Goal: Task Accomplishment & Management: Manage account settings

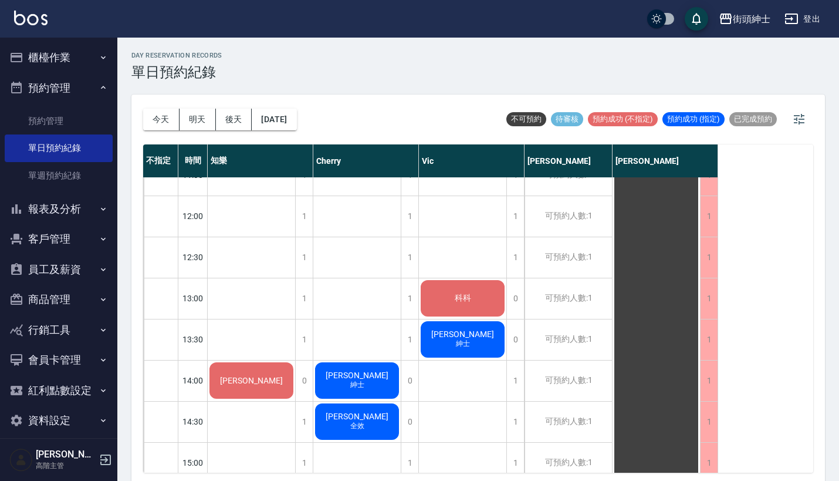
scroll to position [339, 0]
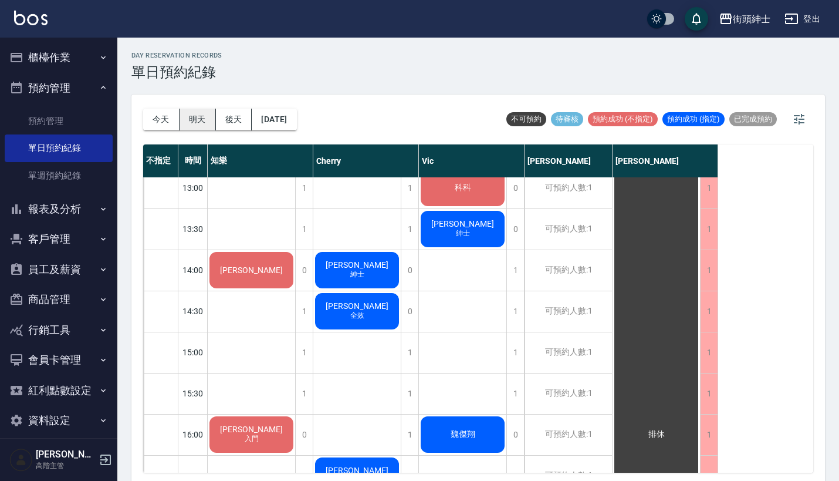
click at [199, 119] on button "明天" at bounding box center [198, 120] width 36 height 22
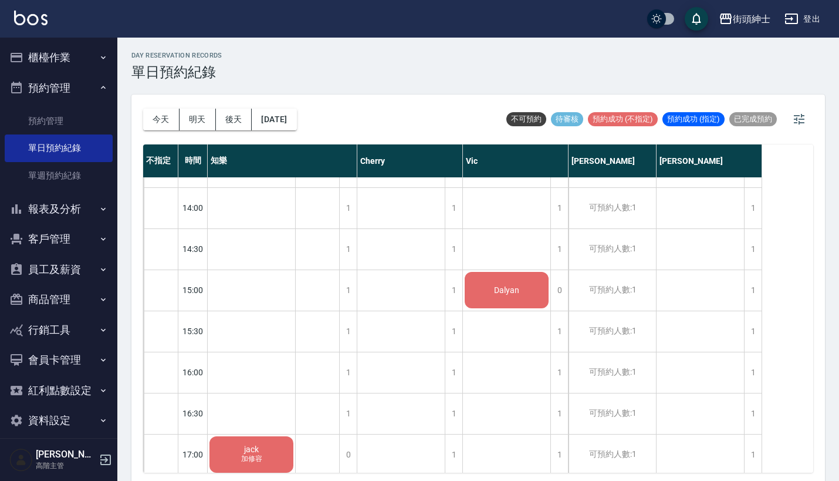
scroll to position [397, 0]
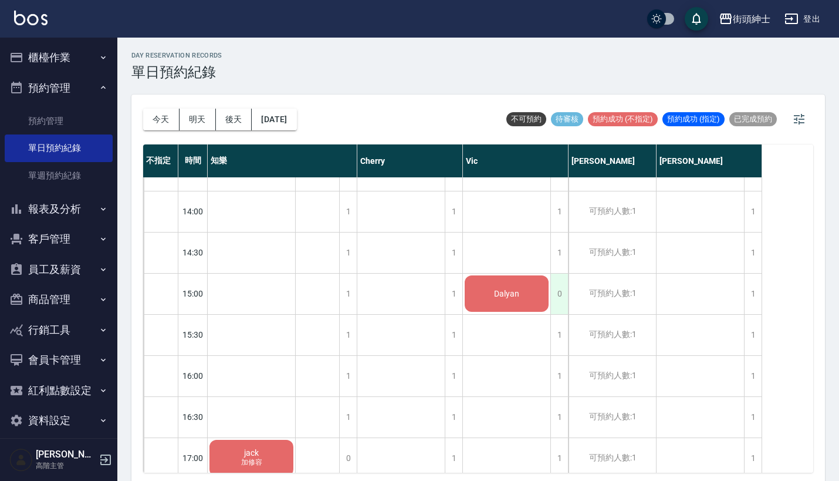
click at [561, 296] on div "0" at bounding box center [559, 293] width 18 height 40
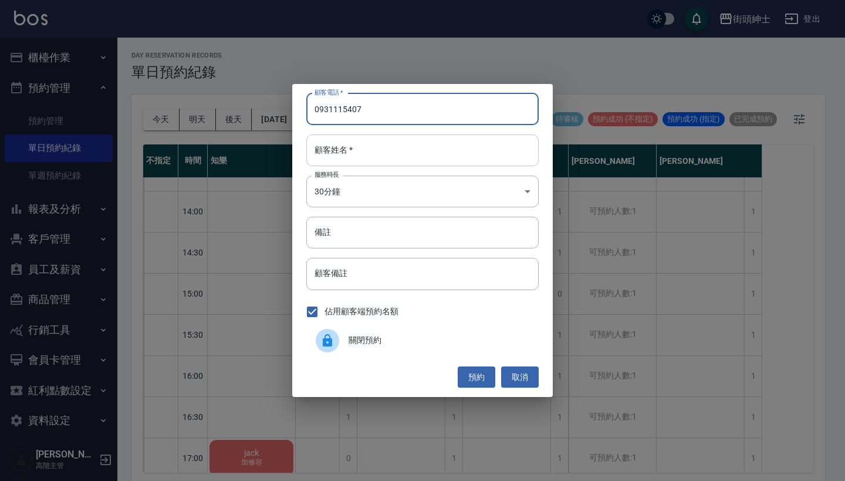
type input "0931115407"
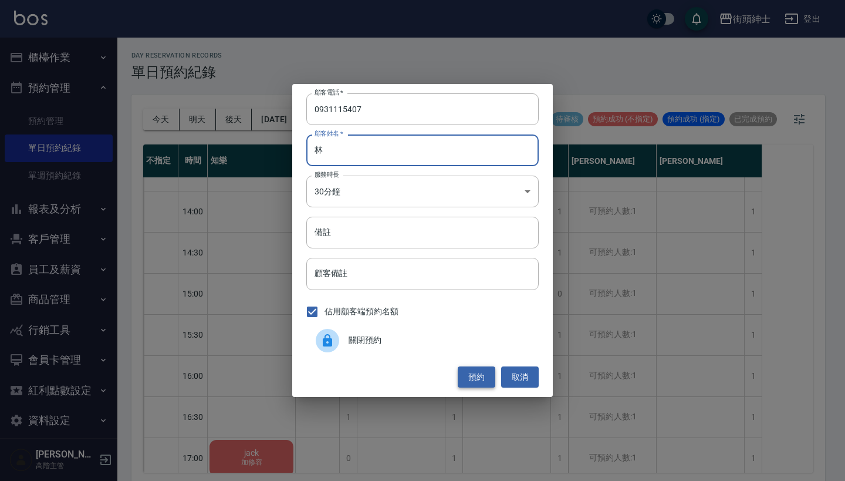
type input "林"
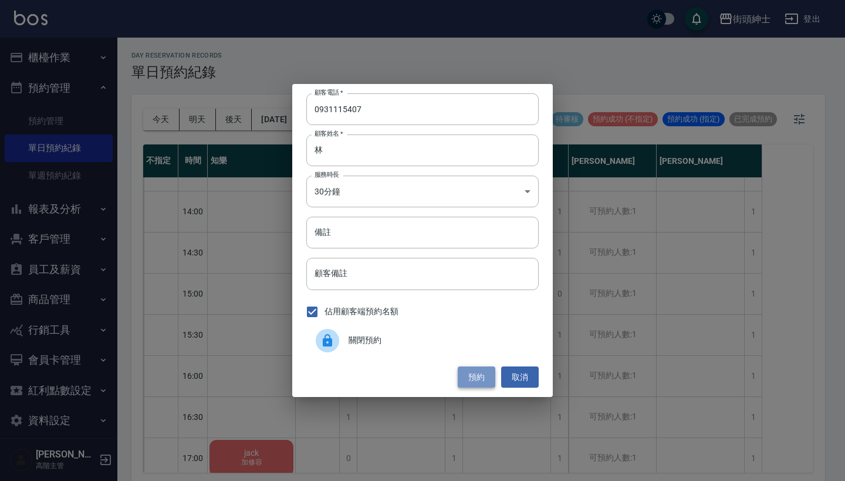
click at [462, 376] on button "預約" at bounding box center [477, 377] width 38 height 22
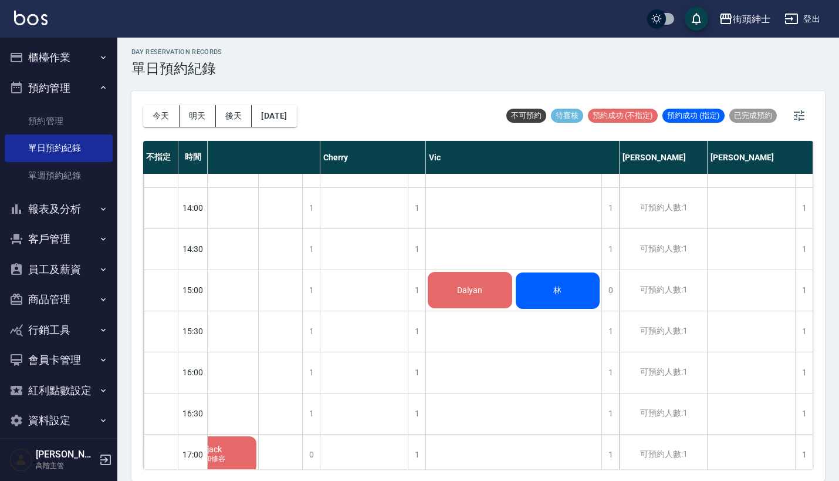
scroll to position [3, 0]
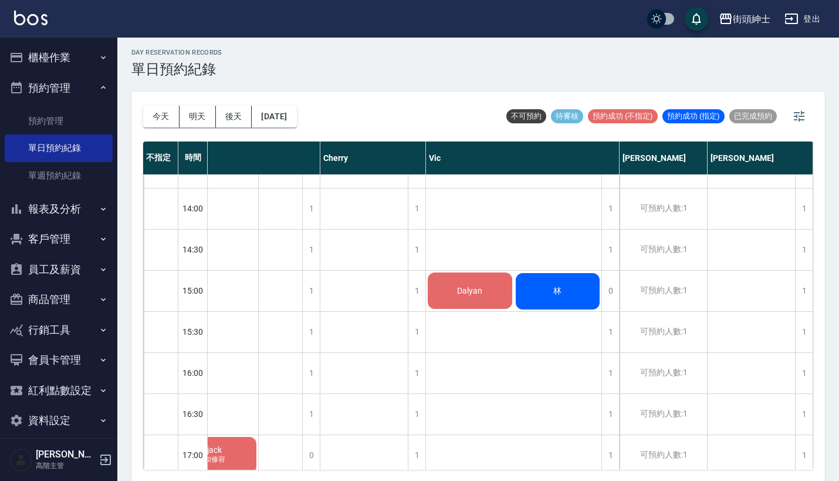
click at [224, 445] on span "Dalyan" at bounding box center [214, 449] width 19 height 9
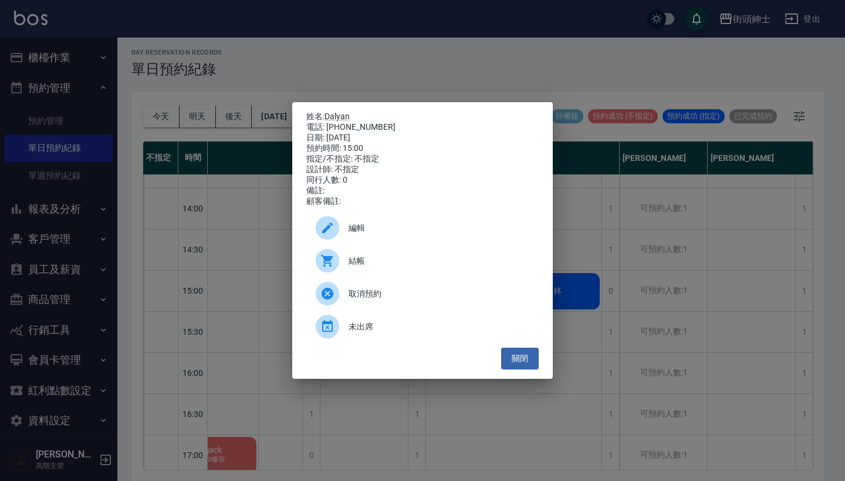
click at [449, 232] on span "編輯" at bounding box center [439, 228] width 181 height 12
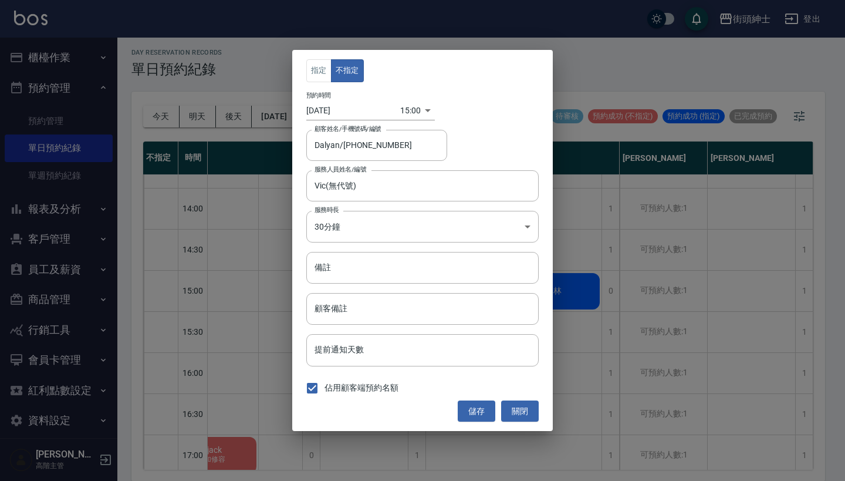
click at [583, 204] on div "指定 不指定 預約時間 [DATE] 15:00 1755241200000 顧客姓名/手機號碼/編號 [PERSON_NAME]/[PHONE_NUMBER…" at bounding box center [422, 240] width 845 height 481
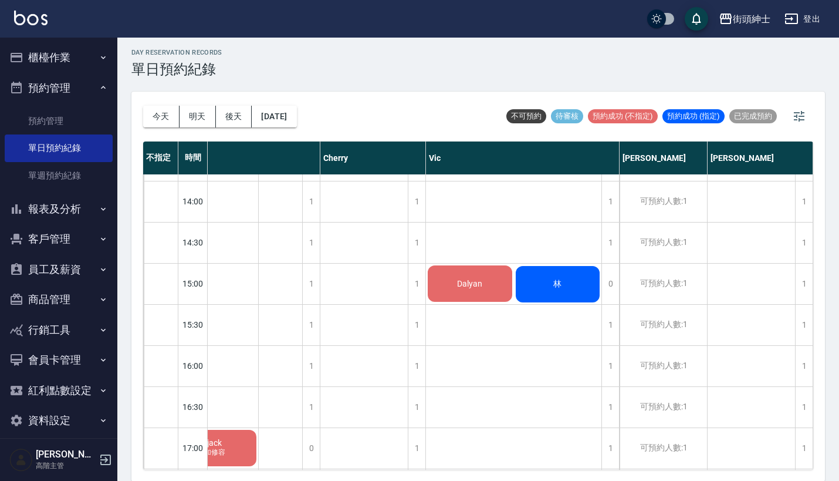
scroll to position [404, 38]
click at [224, 438] on span "Dalyan" at bounding box center [214, 442] width 19 height 9
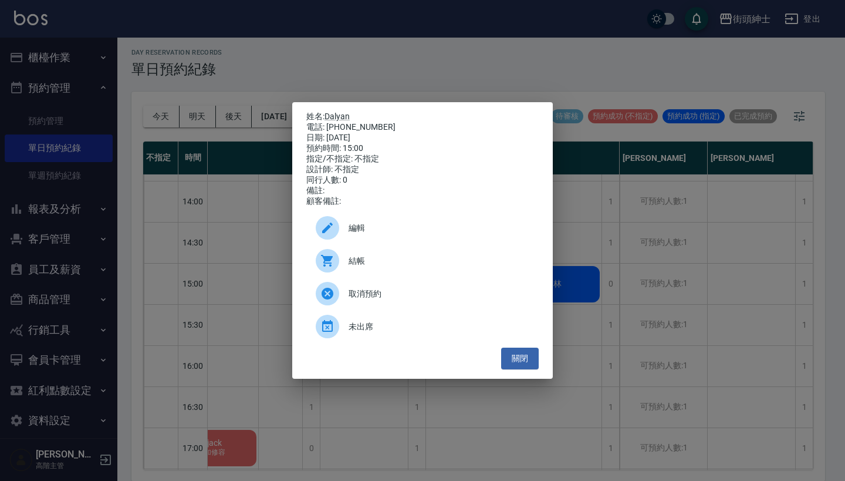
click at [671, 323] on div "姓名: Dalyan 電話: [PHONE_NUMBER] 日期: [DATE] 預約時間: 15:00 指定/不指定: 不指定 設計師: 不指定 同行人數:…" at bounding box center [422, 240] width 845 height 481
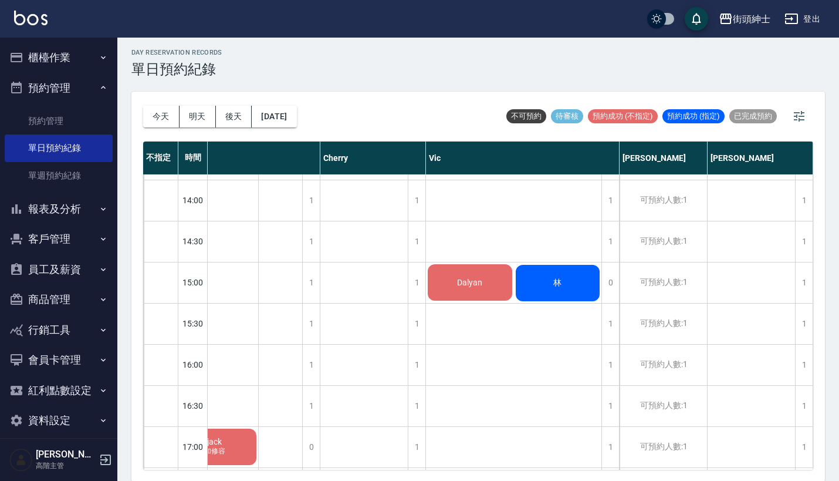
scroll to position [403, 43]
click at [258, 429] on div "Dalyan" at bounding box center [214, 449] width 87 height 40
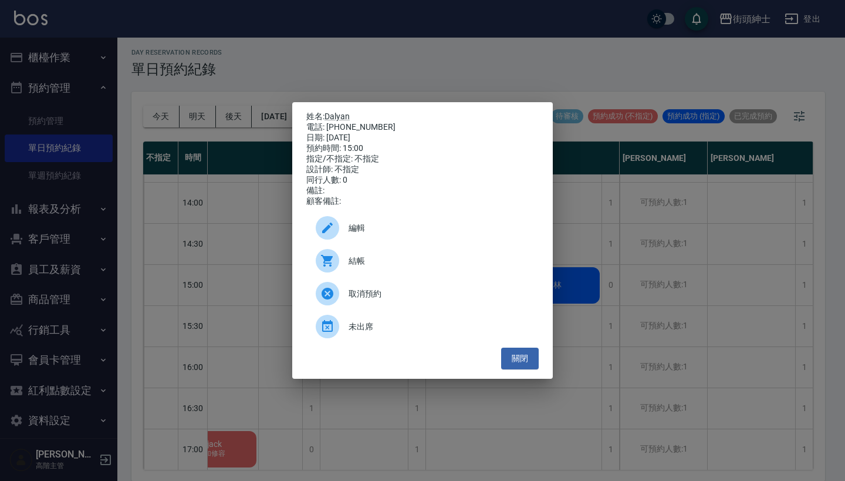
click at [385, 234] on span "編輯" at bounding box center [439, 228] width 181 height 12
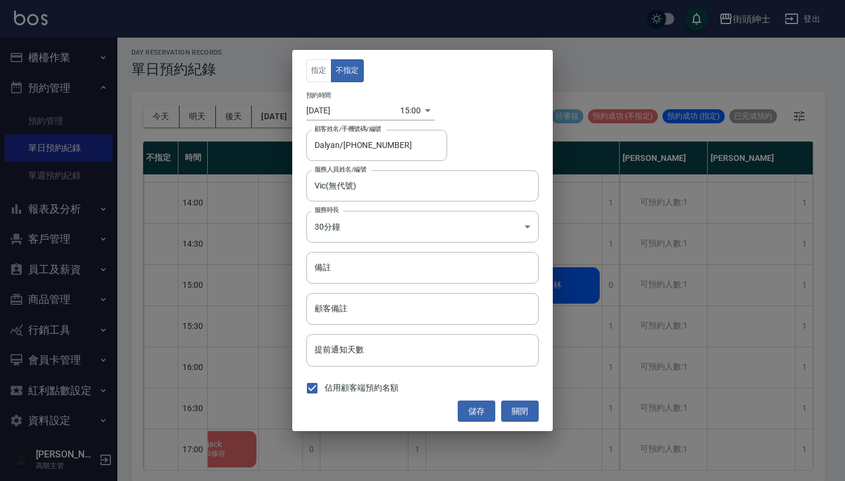
click at [623, 293] on div "指定 不指定 預約時間 [DATE] 15:00 1755241200000 顧客姓名/手機號碼/編號 [PERSON_NAME]/[PHONE_NUMBER…" at bounding box center [422, 240] width 845 height 481
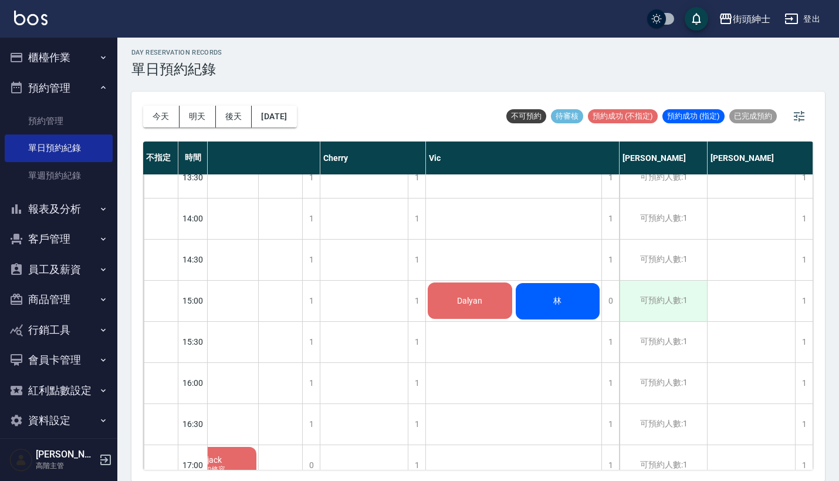
scroll to position [386, 43]
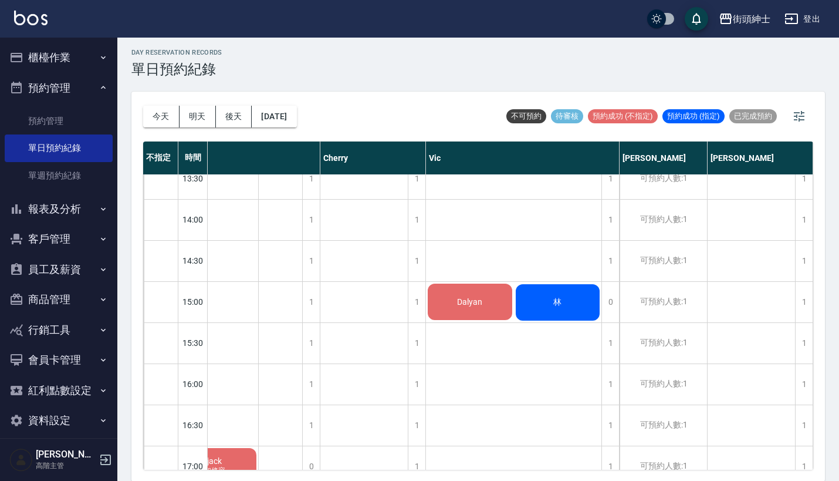
click at [224, 456] on span "Dalyan" at bounding box center [214, 460] width 19 height 9
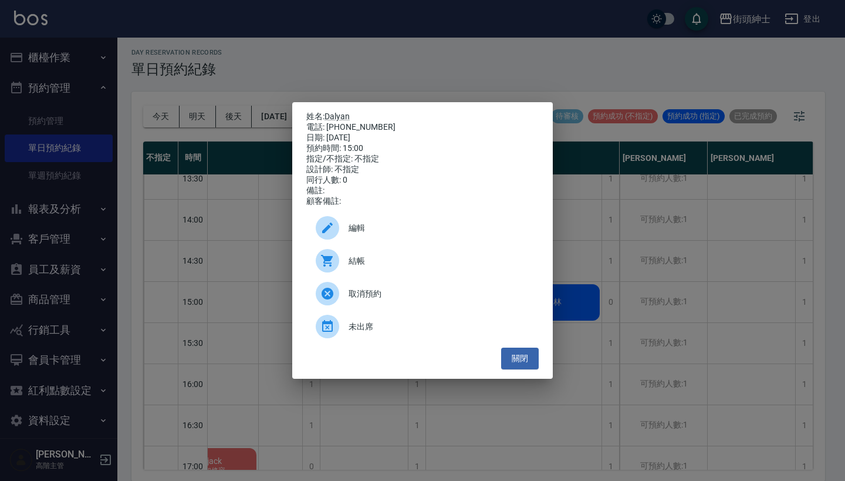
click at [419, 241] on div "編輯" at bounding box center [422, 227] width 232 height 33
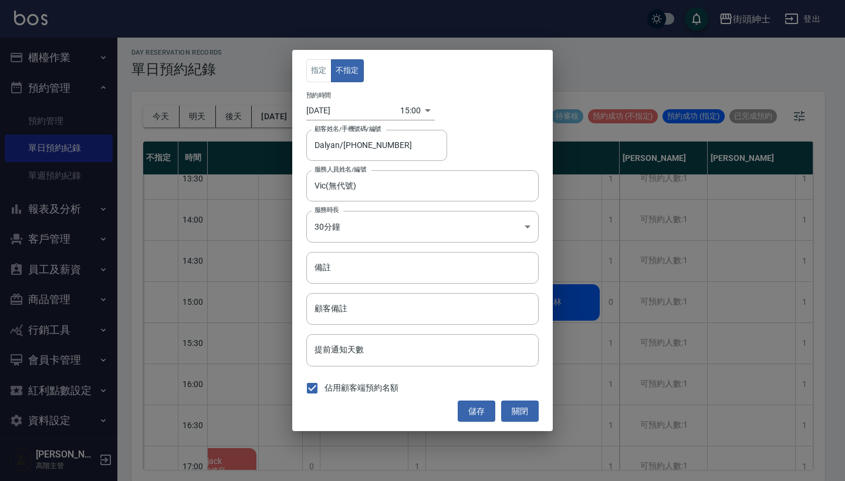
click at [642, 176] on div "指定 不指定 預約時間 [DATE] 15:00 1755241200000 顧客姓名/手機號碼/編號 [PERSON_NAME]/[PHONE_NUMBER…" at bounding box center [422, 240] width 845 height 481
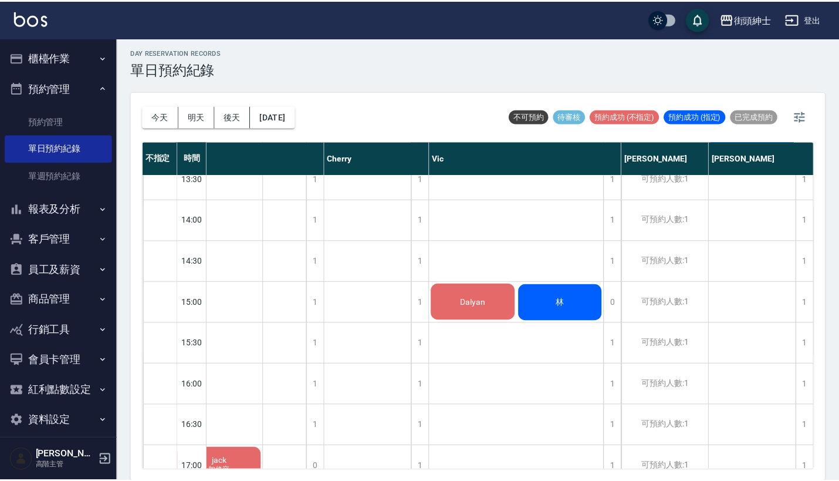
scroll to position [386, 37]
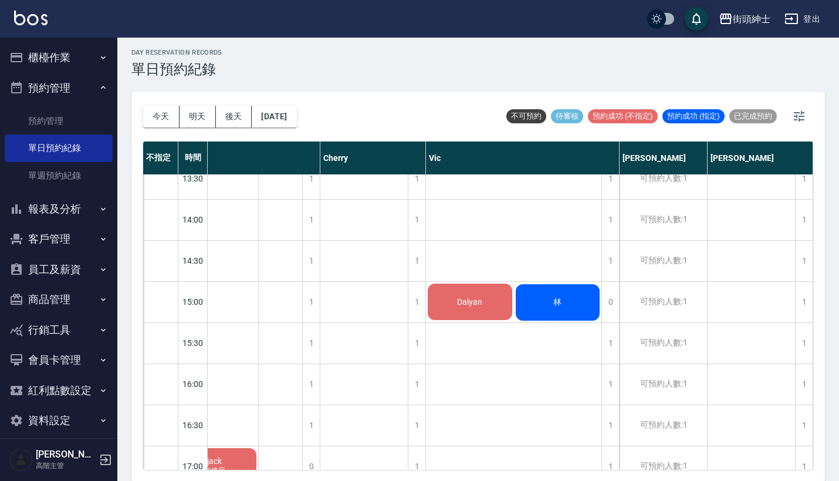
click at [258, 446] on div "Dalyan" at bounding box center [214, 466] width 87 height 40
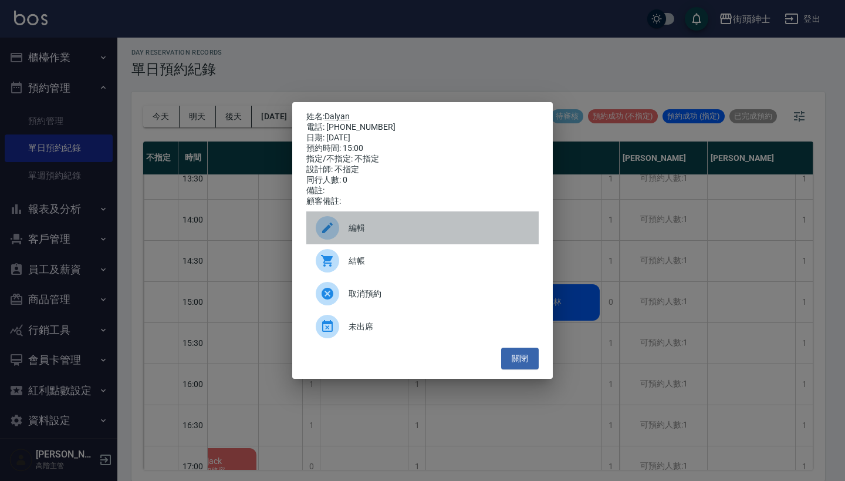
click at [446, 241] on div "編輯" at bounding box center [422, 227] width 232 height 33
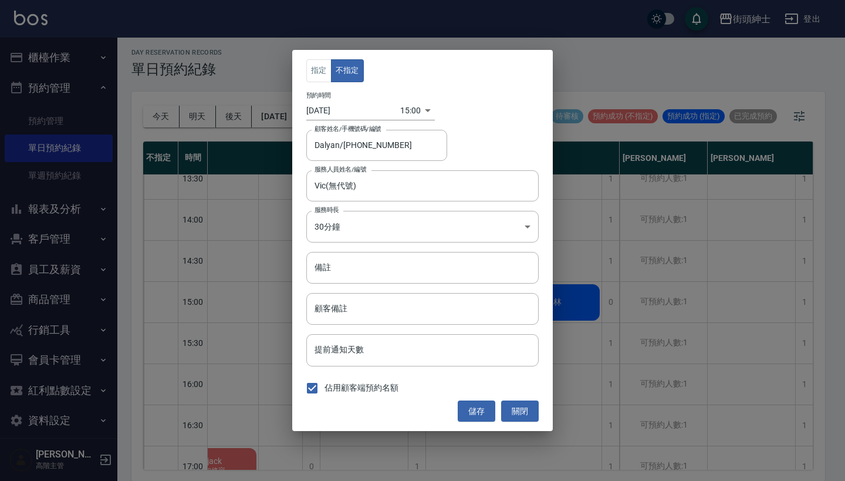
click at [616, 238] on div "指定 不指定 預約時間 [DATE] 15:00 1755241200000 顧客姓名/手機號碼/編號 [PERSON_NAME]/[PHONE_NUMBER…" at bounding box center [422, 240] width 845 height 481
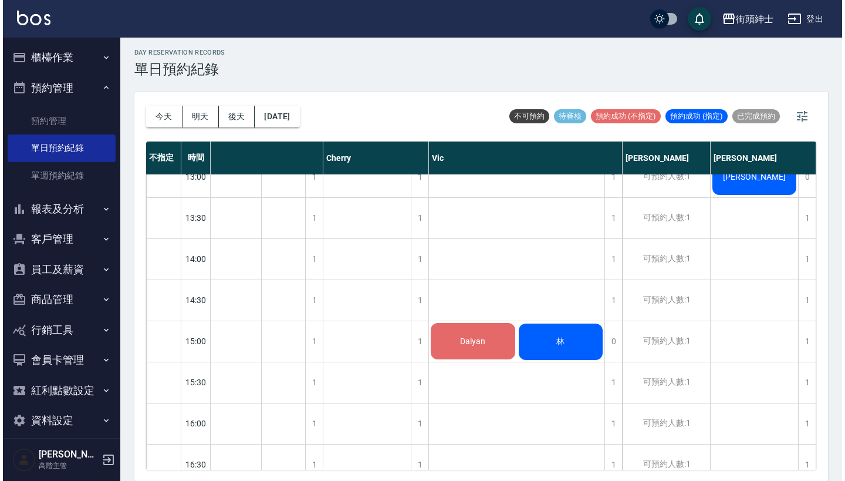
scroll to position [346, 43]
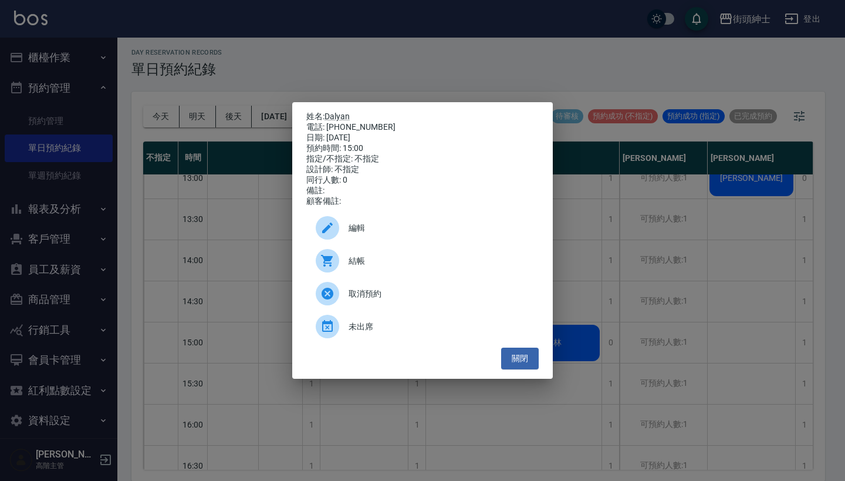
click at [414, 223] on div "編輯" at bounding box center [422, 227] width 232 height 33
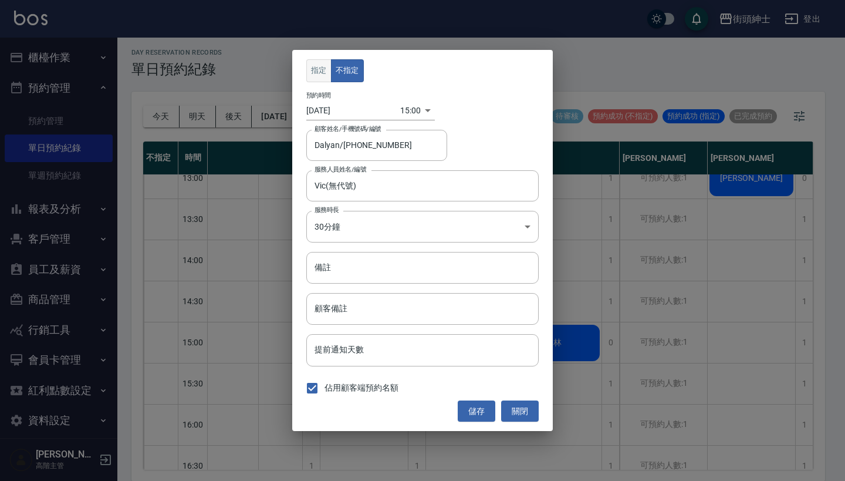
click at [319, 77] on button "指定" at bounding box center [318, 70] width 25 height 23
click at [355, 76] on button "不指定" at bounding box center [347, 70] width 33 height 23
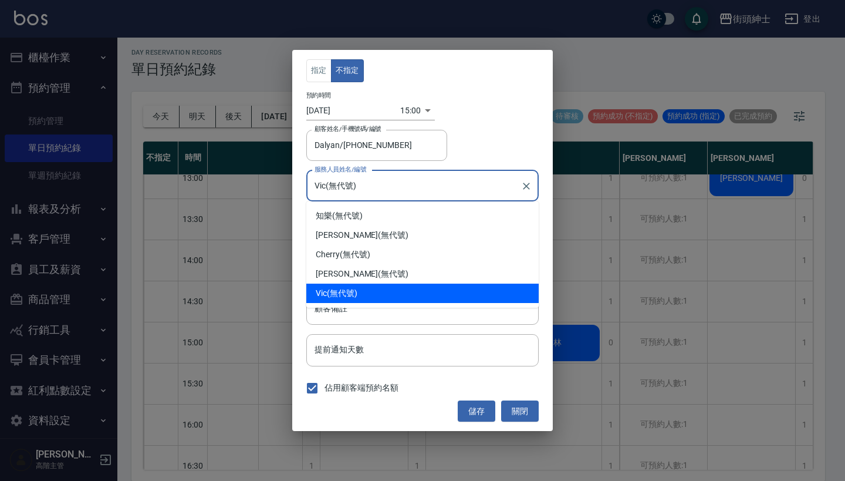
click at [399, 186] on input "Vic(無代號)" at bounding box center [414, 185] width 204 height 21
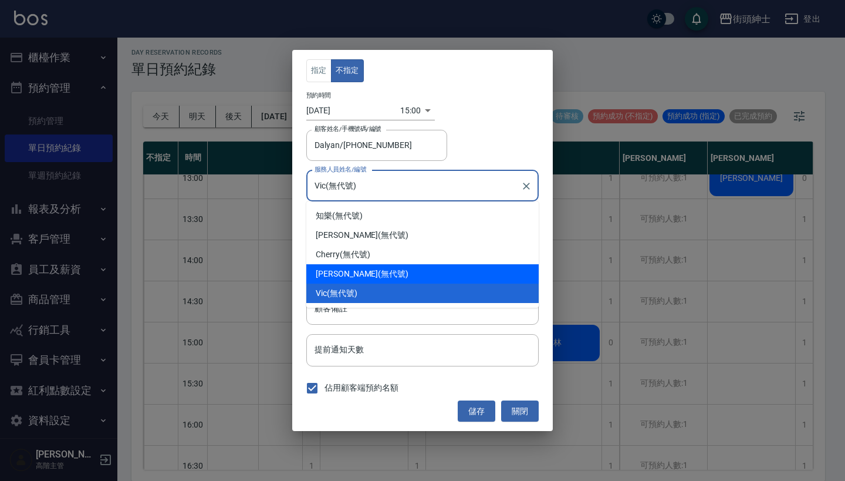
click at [411, 267] on div "[PERSON_NAME] (無代號)" at bounding box center [422, 273] width 232 height 19
type input "[PERSON_NAME](無代號)"
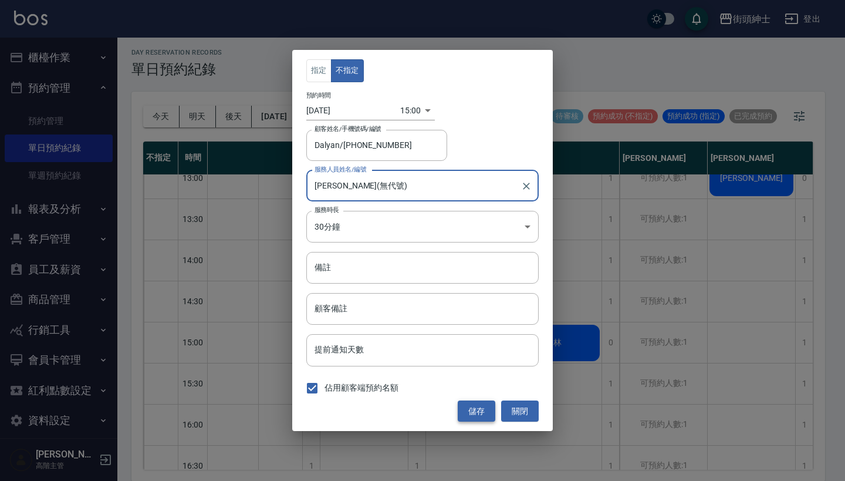
click at [476, 409] on button "儲存" at bounding box center [477, 411] width 38 height 22
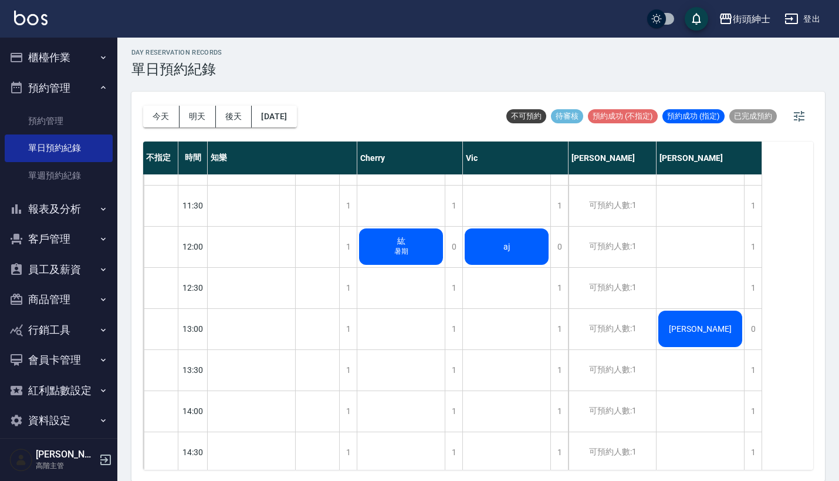
scroll to position [157, 0]
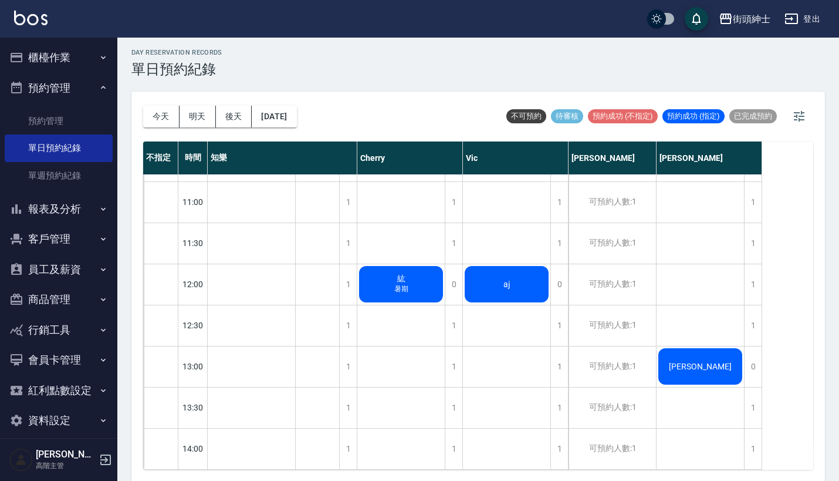
click at [158, 126] on button "今天" at bounding box center [161, 117] width 36 height 22
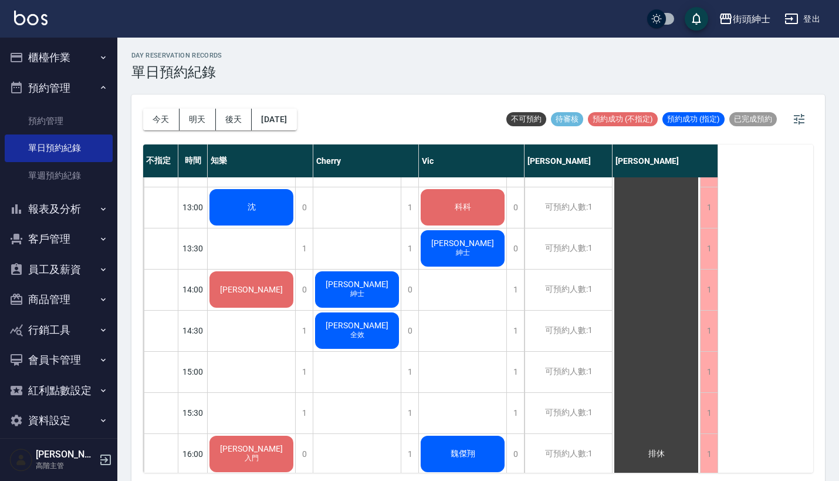
scroll to position [310, 0]
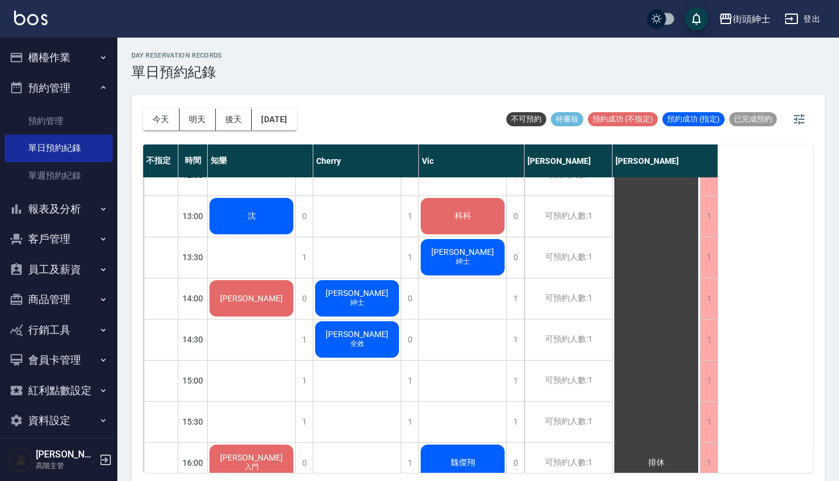
click at [295, 223] on div "科科" at bounding box center [251, 216] width 87 height 40
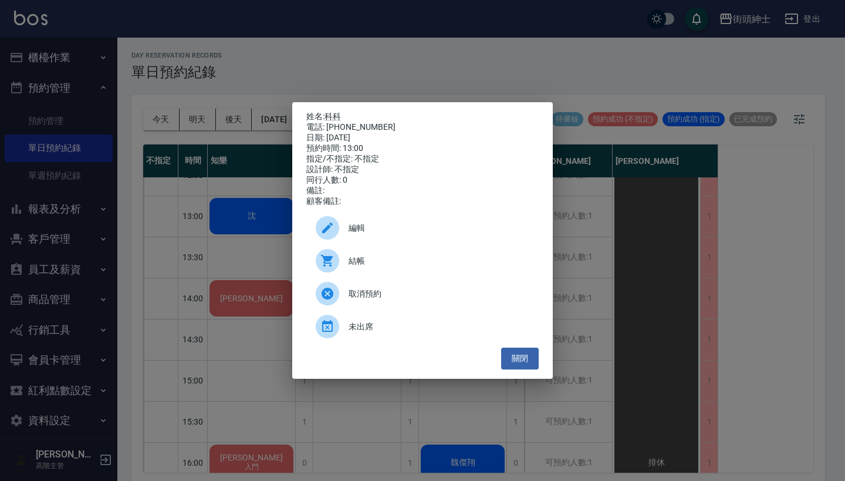
click at [607, 202] on div "姓名: 科科 電話: [PHONE_NUMBER] 日期: [DATE] 預約時間: 13:00 指定/不指定: 不指定 設計師: 不指定 同行人數: 0 備…" at bounding box center [422, 240] width 845 height 481
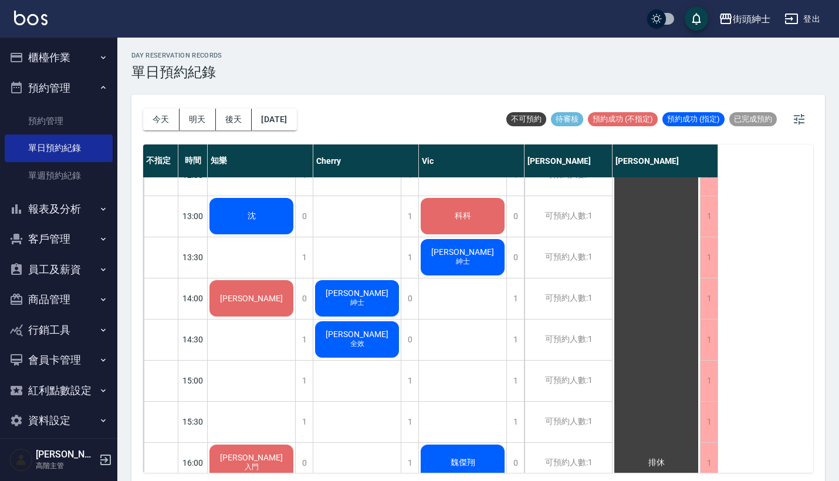
click at [258, 219] on span "科科" at bounding box center [251, 216] width 13 height 11
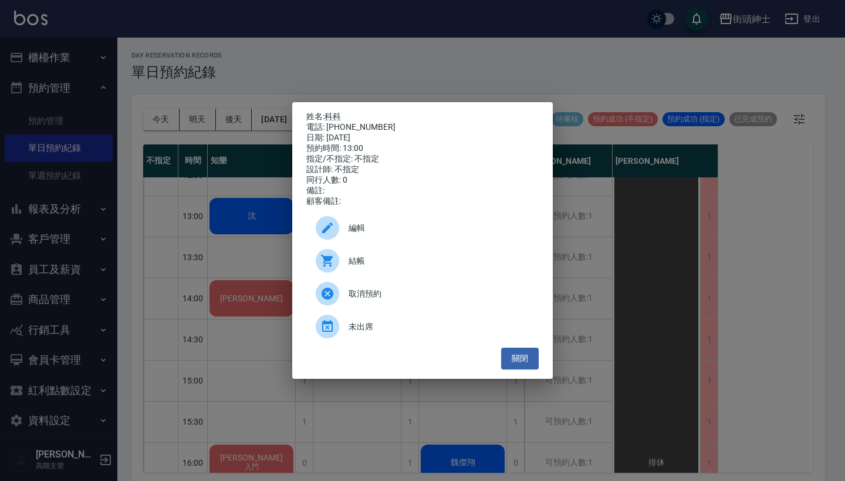
click at [554, 241] on div "姓名: 科科 電話: [PHONE_NUMBER] 日期: [DATE] 預約時間: 13:00 指定/不指定: 不指定 設計師: 不指定 同行人數: 0 備…" at bounding box center [422, 240] width 845 height 481
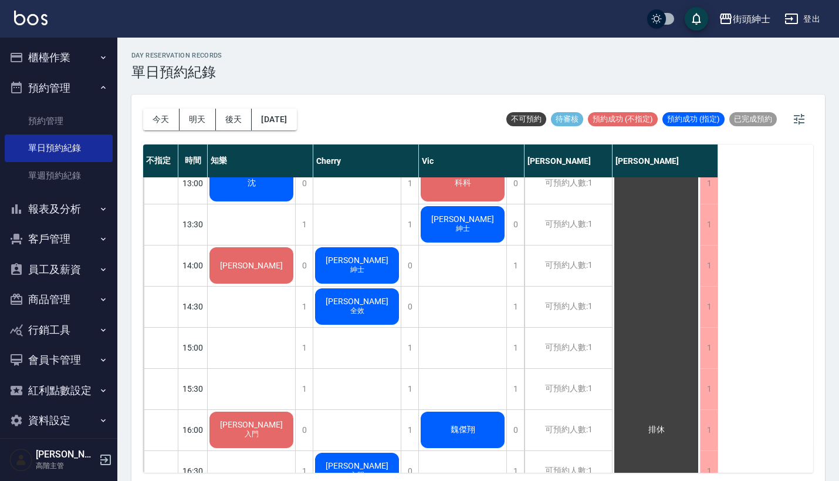
scroll to position [434, 0]
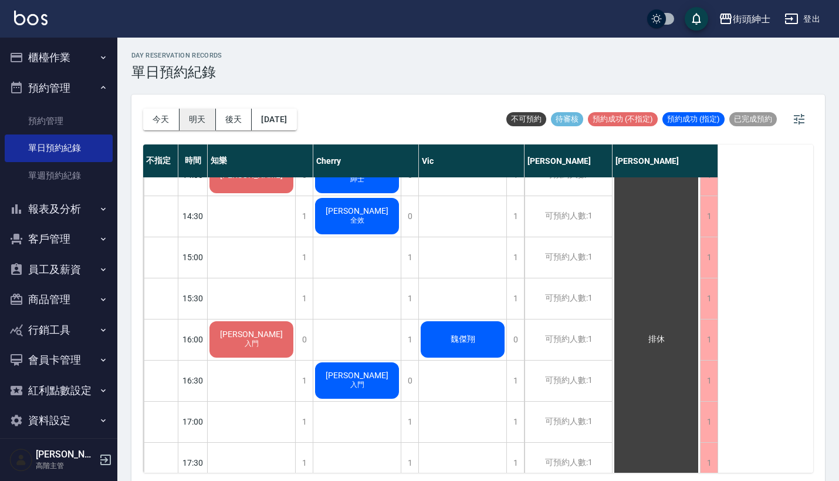
click at [202, 114] on button "明天" at bounding box center [198, 120] width 36 height 22
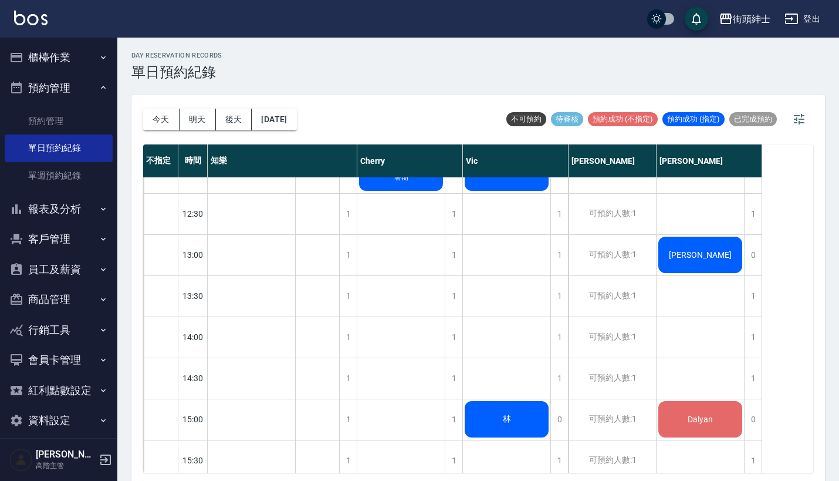
scroll to position [472, 0]
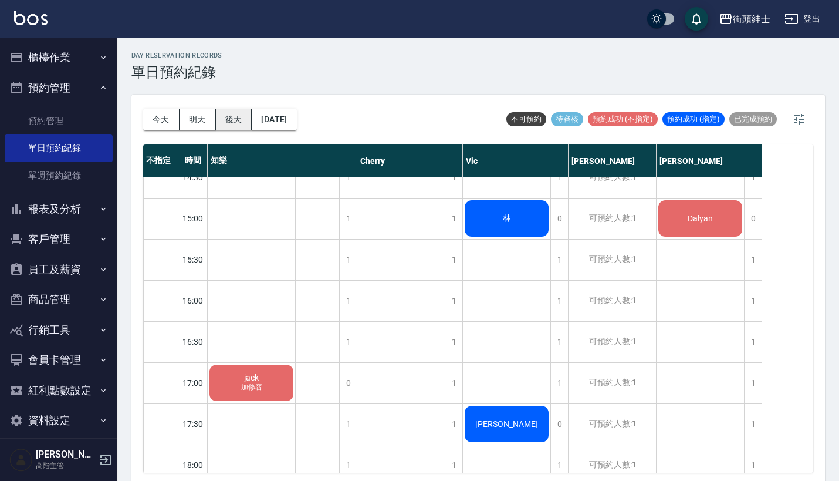
click at [221, 114] on button "後天" at bounding box center [234, 120] width 36 height 22
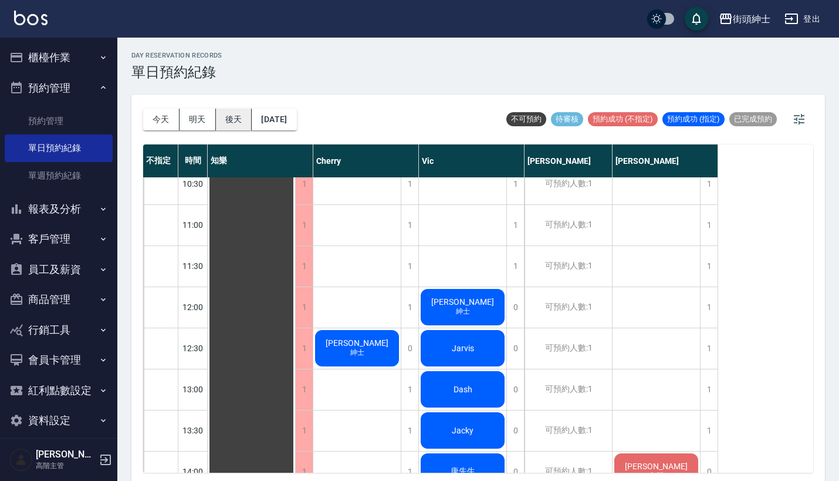
scroll to position [124, 0]
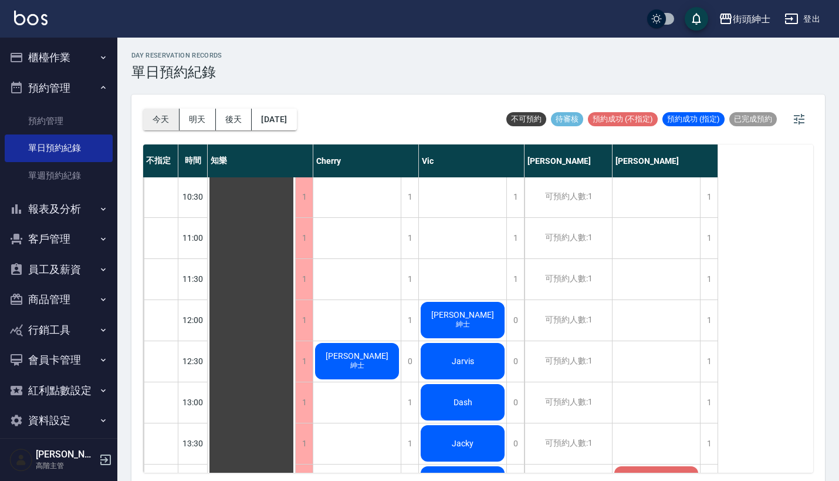
click at [168, 114] on button "今天" at bounding box center [161, 120] width 36 height 22
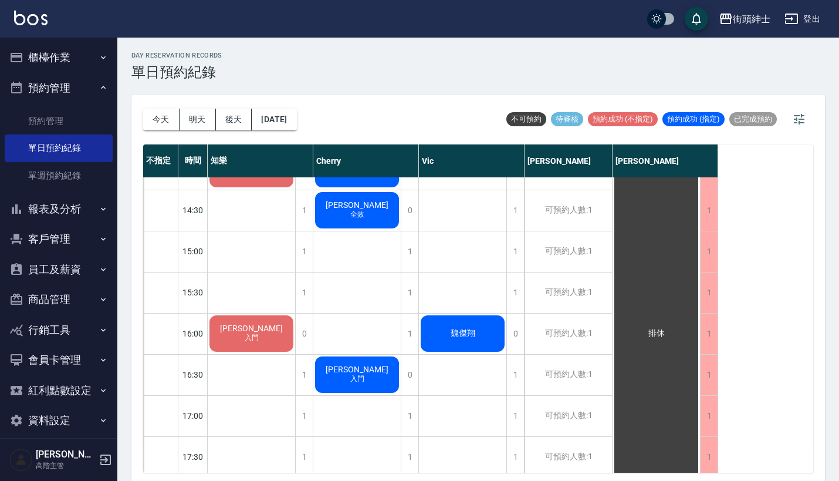
click at [52, 86] on button "預約管理" at bounding box center [59, 88] width 108 height 31
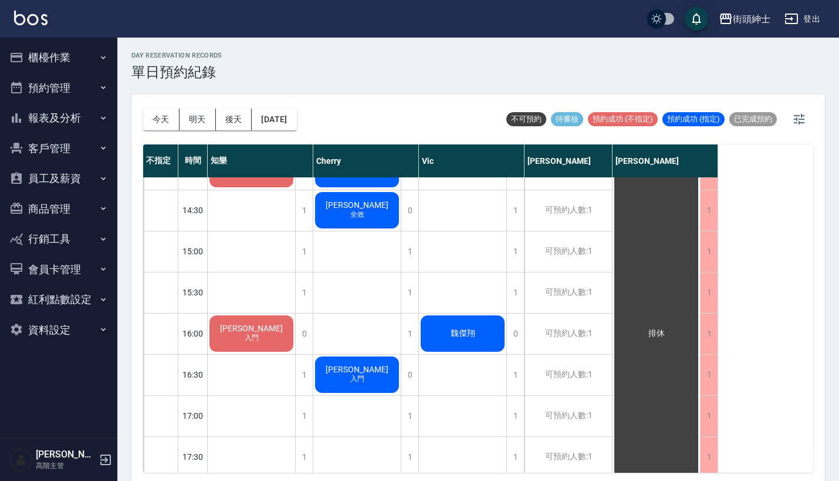
click at [53, 60] on button "櫃檯作業" at bounding box center [59, 57] width 108 height 31
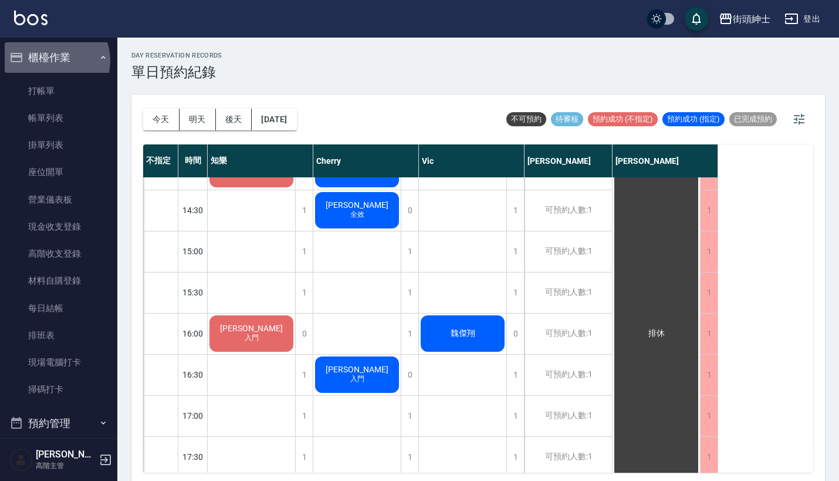
click at [53, 60] on button "櫃檯作業" at bounding box center [59, 57] width 108 height 31
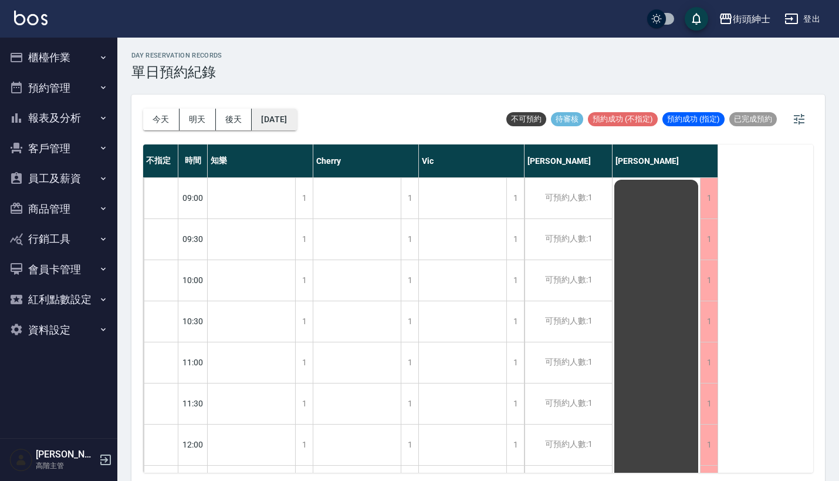
click at [296, 121] on button "[DATE]" at bounding box center [274, 120] width 45 height 22
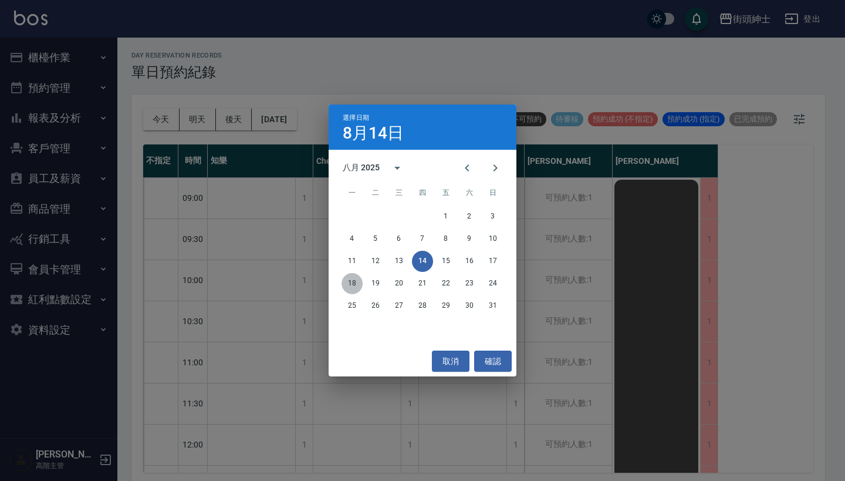
click at [351, 283] on button "18" at bounding box center [351, 283] width 21 height 21
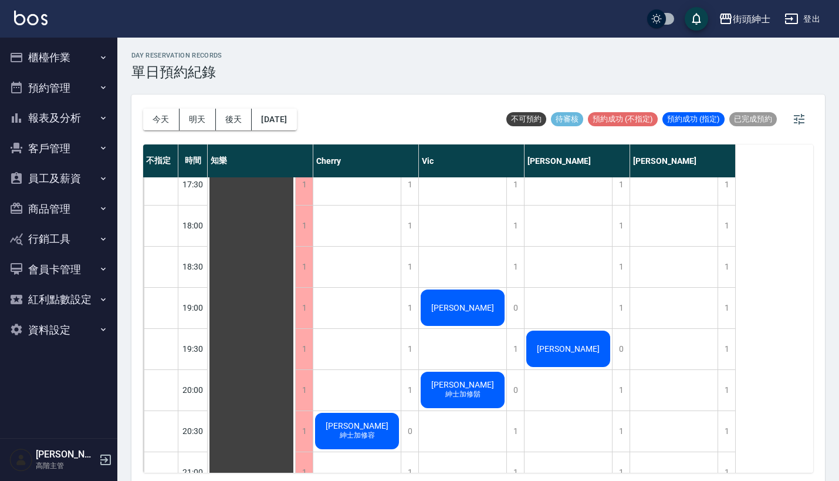
scroll to position [639, 0]
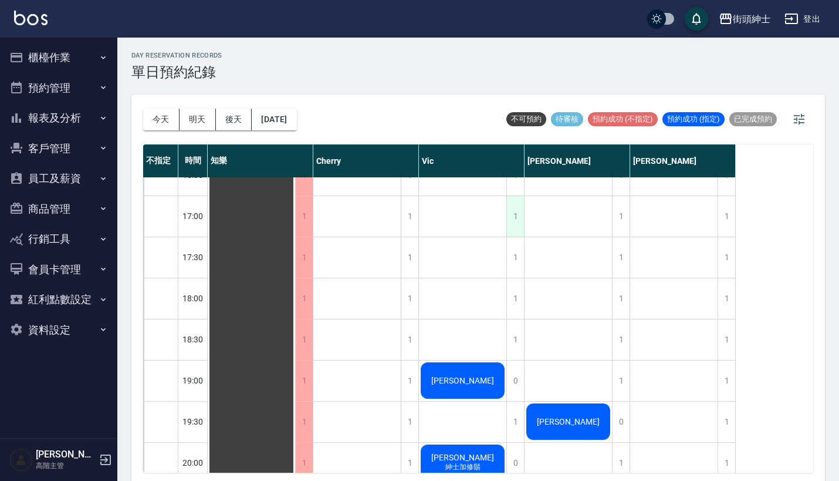
click at [515, 209] on div "1" at bounding box center [515, 216] width 18 height 40
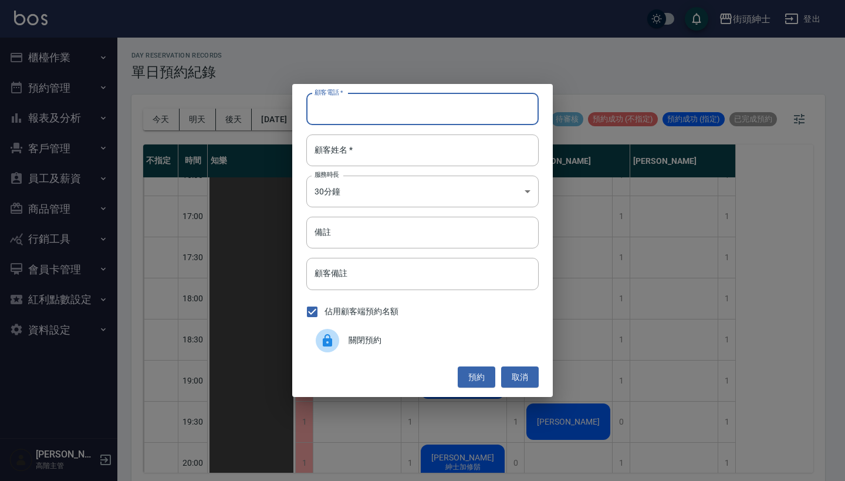
paste input "[PERSON_NAME] 電話：[PHONE_NUMBER]"
type input "[PERSON_NAME] 電話：[PHONE_NUMBER]"
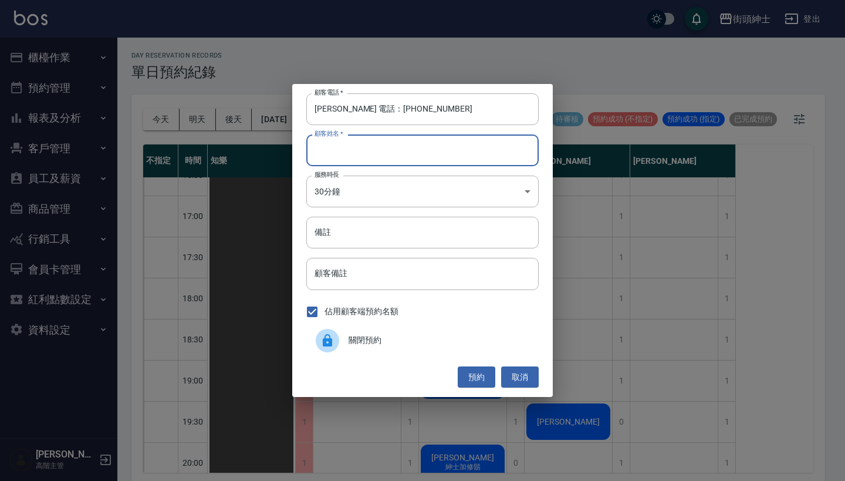
paste input "[PERSON_NAME] 電話：[PHONE_NUMBER]"
type input "[PERSON_NAME] 電話：[PHONE_NUMBER]"
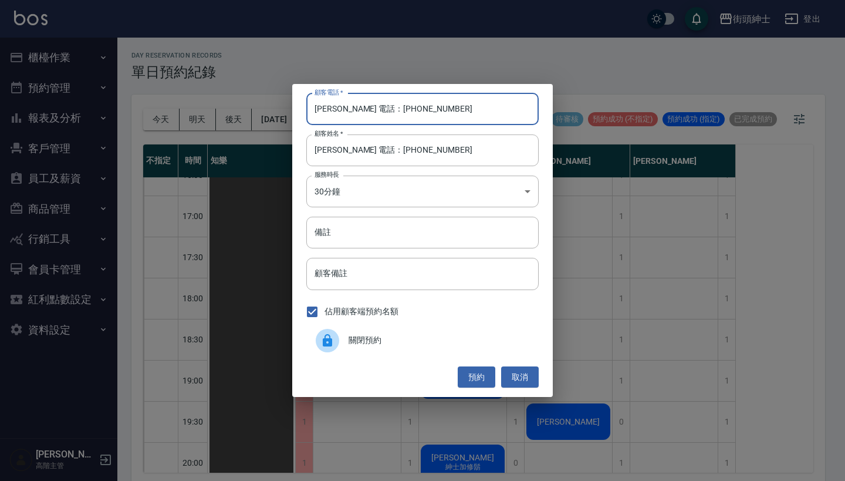
drag, startPoint x: 357, startPoint y: 108, endPoint x: 252, endPoint y: 108, distance: 105.0
click at [252, 108] on div "顧客電話   * [PERSON_NAME] 電話：[PHONE_NUMBER] 顧客電話   * 顧客姓名   * [PERSON_NAME] 電話：[PH…" at bounding box center [422, 240] width 845 height 481
type input "0915801125"
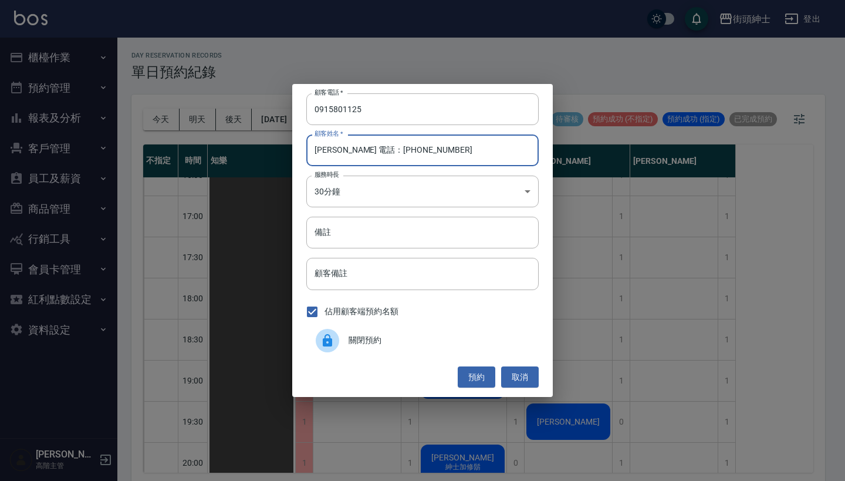
drag, startPoint x: 444, startPoint y: 157, endPoint x: 333, endPoint y: 150, distance: 110.5
click at [333, 150] on input "[PERSON_NAME] 電話：[PHONE_NUMBER]" at bounding box center [422, 150] width 232 height 32
type input "[PERSON_NAME]"
click at [476, 373] on button "預約" at bounding box center [477, 377] width 38 height 22
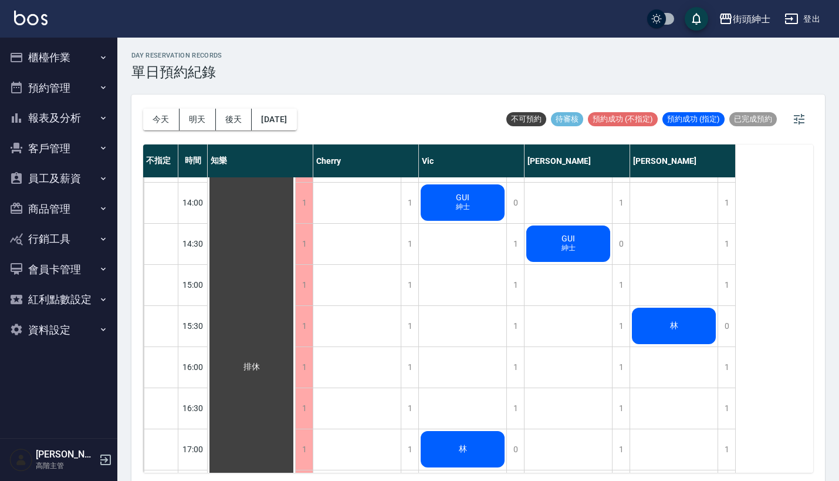
scroll to position [395, 0]
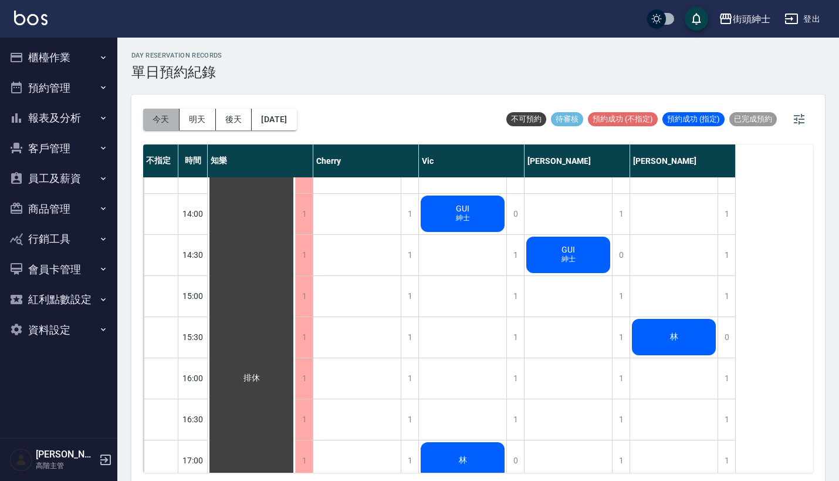
click at [163, 123] on button "今天" at bounding box center [161, 120] width 36 height 22
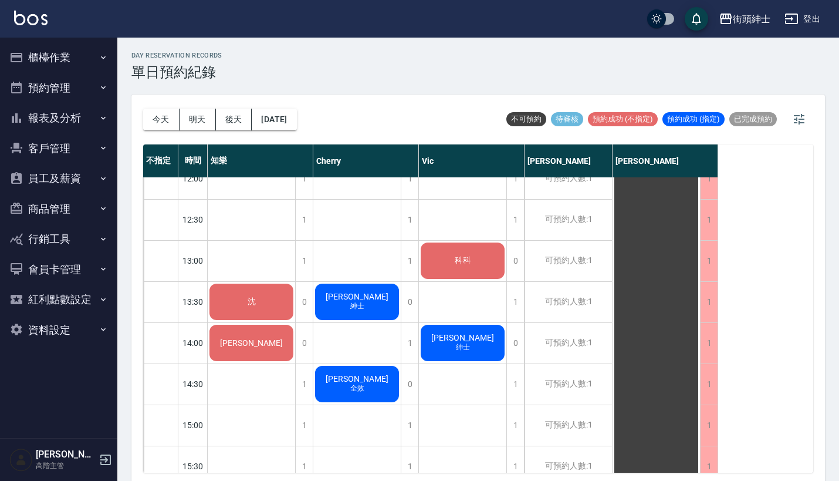
scroll to position [259, 0]
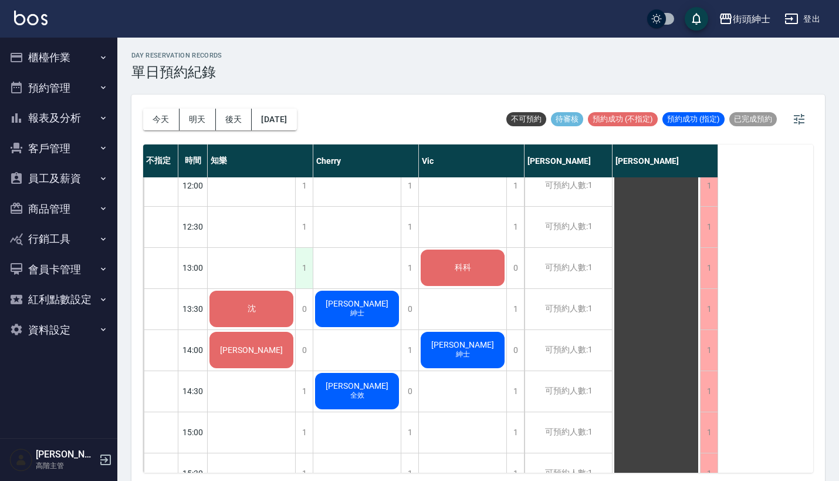
click at [300, 274] on div "1" at bounding box center [304, 268] width 18 height 40
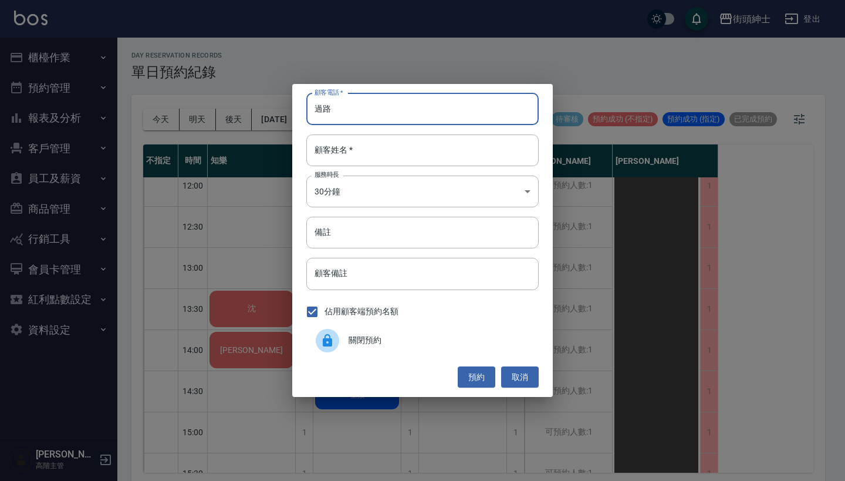
type input "過"
type input "0912345678"
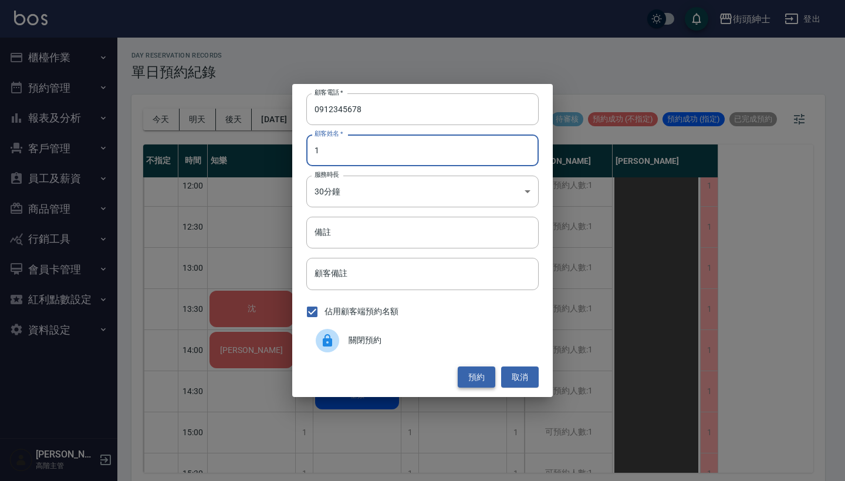
type input "1"
click at [473, 373] on button "預約" at bounding box center [477, 377] width 38 height 22
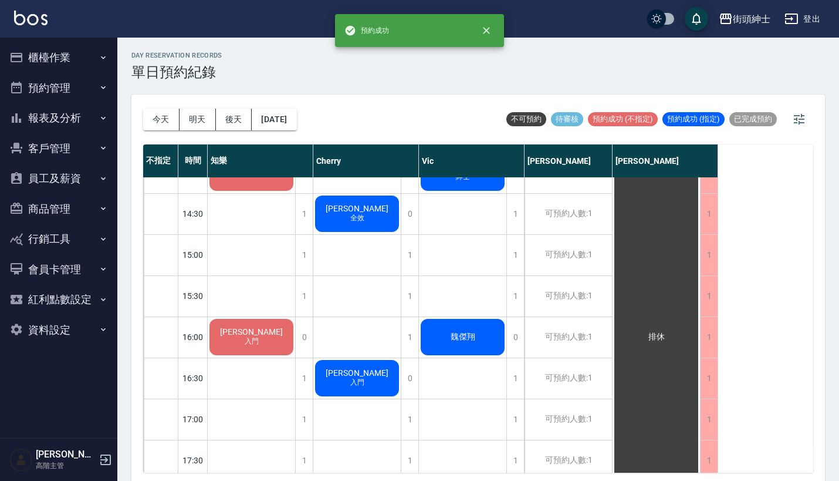
scroll to position [250, 0]
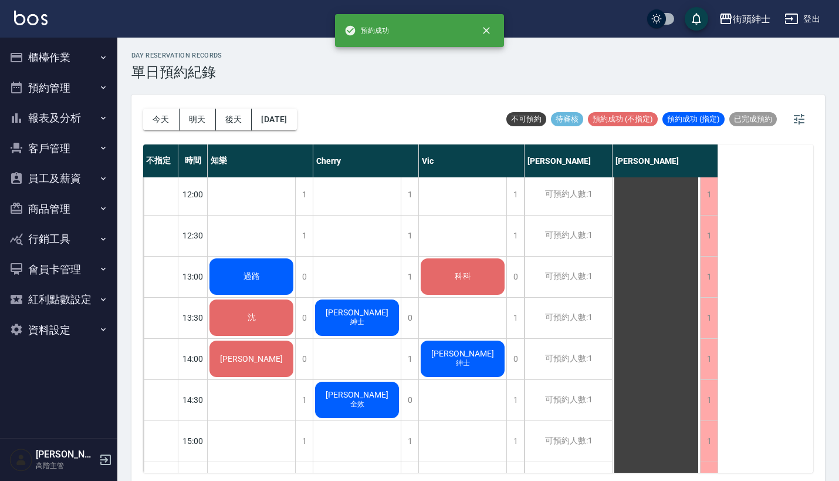
click at [264, 276] on div "過路" at bounding box center [251, 276] width 87 height 40
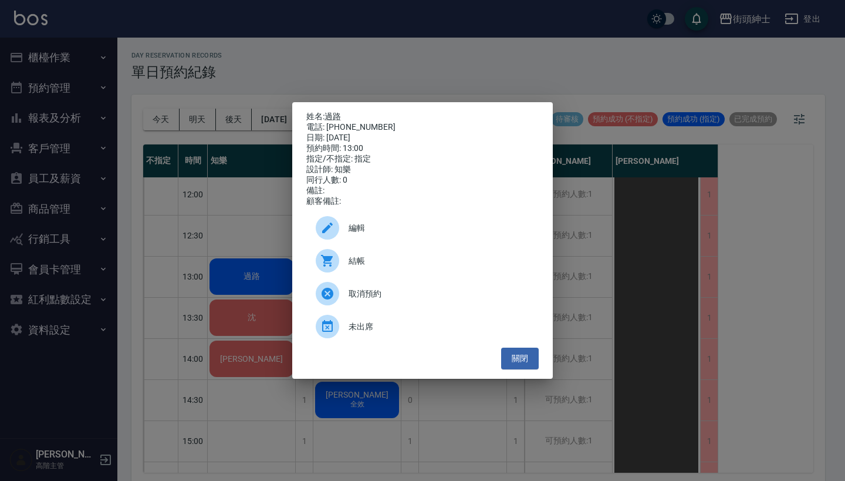
click at [373, 233] on span "編輯" at bounding box center [439, 228] width 181 height 12
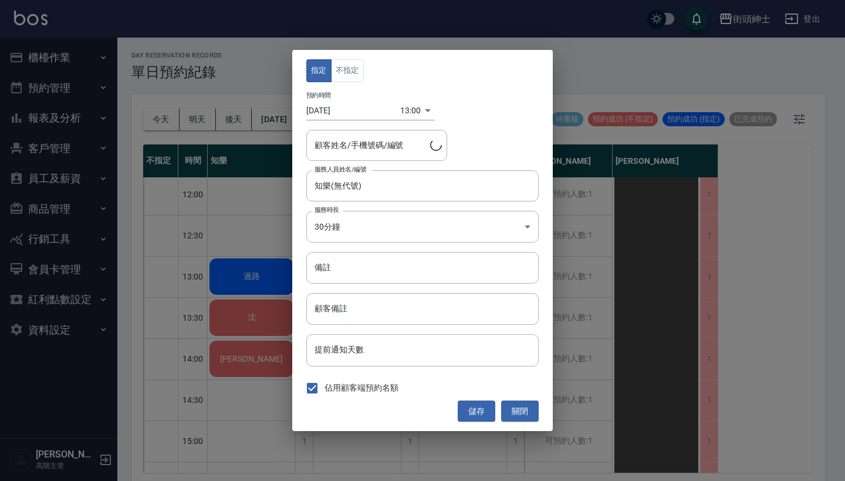
type input "過路/0912345678"
click at [356, 72] on button "不指定" at bounding box center [347, 70] width 33 height 23
click at [474, 407] on button "儲存" at bounding box center [477, 411] width 38 height 22
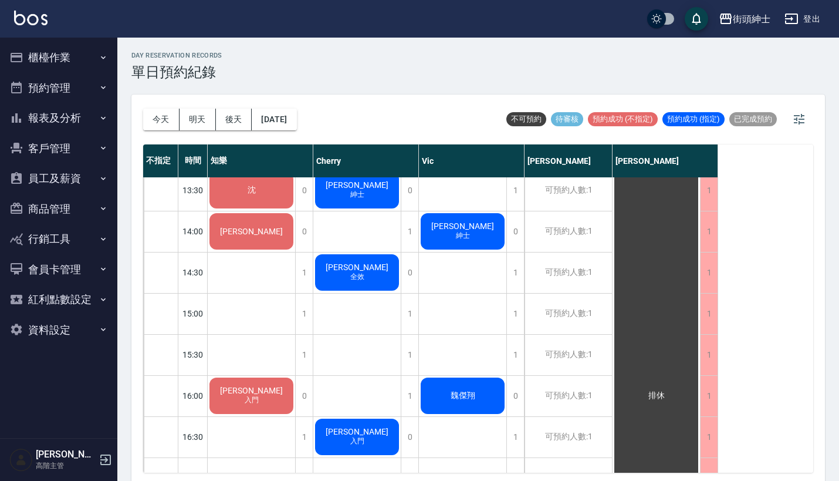
scroll to position [378, 0]
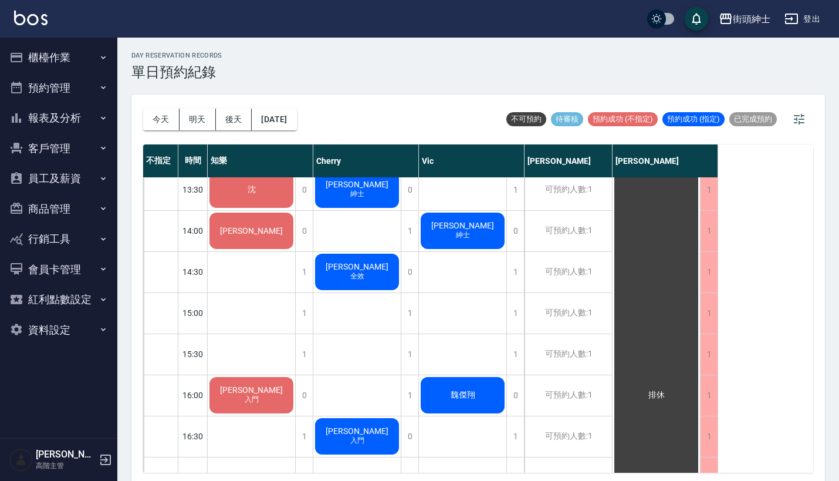
click at [297, 102] on div "[DATE] [DATE] [DATE] [DATE]" at bounding box center [220, 119] width 154 height 50
click at [297, 108] on div "[DATE] [DATE] [DATE] [DATE]" at bounding box center [220, 119] width 154 height 50
click at [296, 126] on button "[DATE]" at bounding box center [274, 120] width 45 height 22
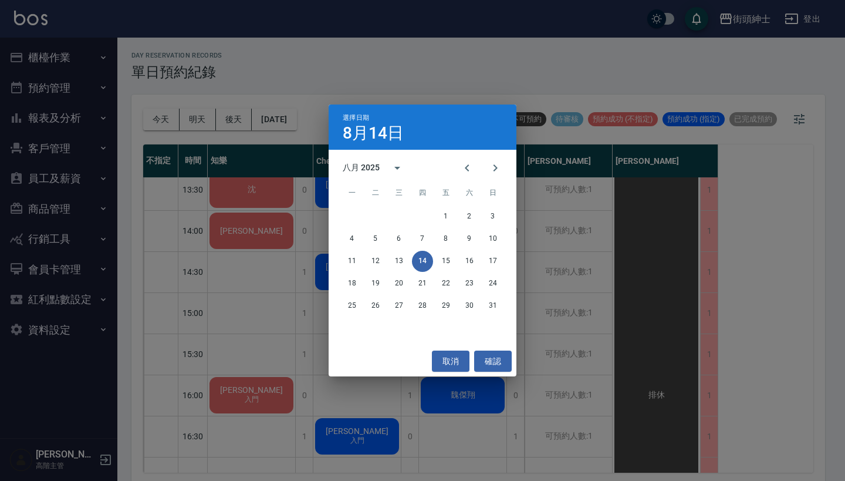
click at [565, 7] on div "選擇日期 [DATE] 八月 2025 一 二 三 四 五 六 日 1 2 3 4 5 6 7 8 9 10 11 12 13 14 15 16 17 18 …" at bounding box center [422, 240] width 845 height 481
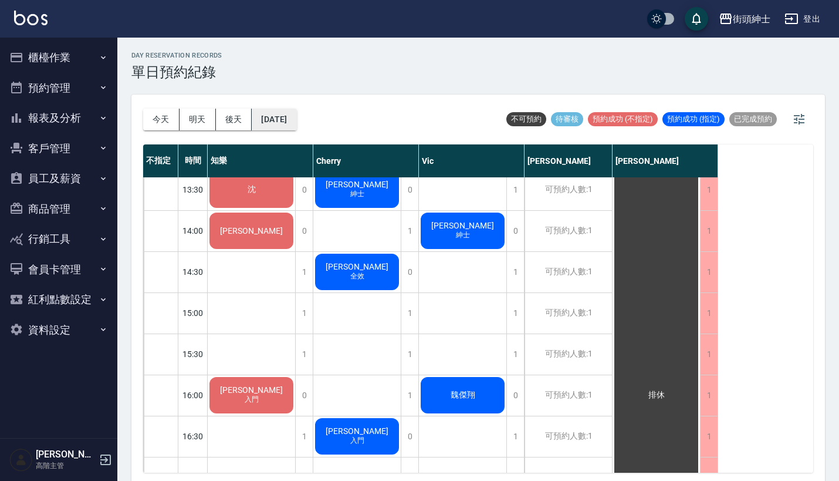
click at [287, 120] on button "[DATE]" at bounding box center [274, 120] width 45 height 22
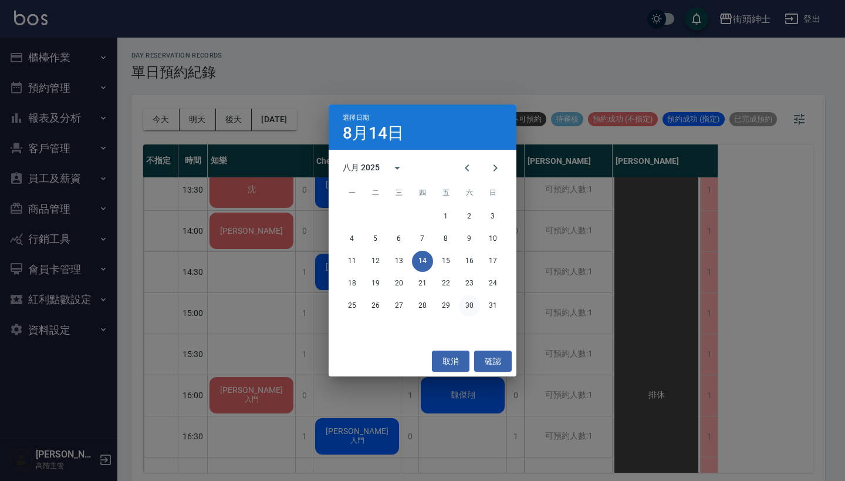
click at [469, 306] on button "30" at bounding box center [469, 305] width 21 height 21
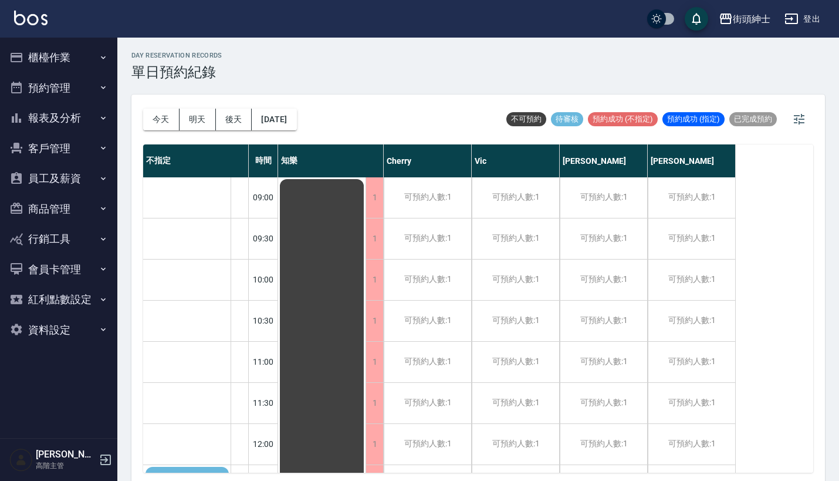
scroll to position [250, 0]
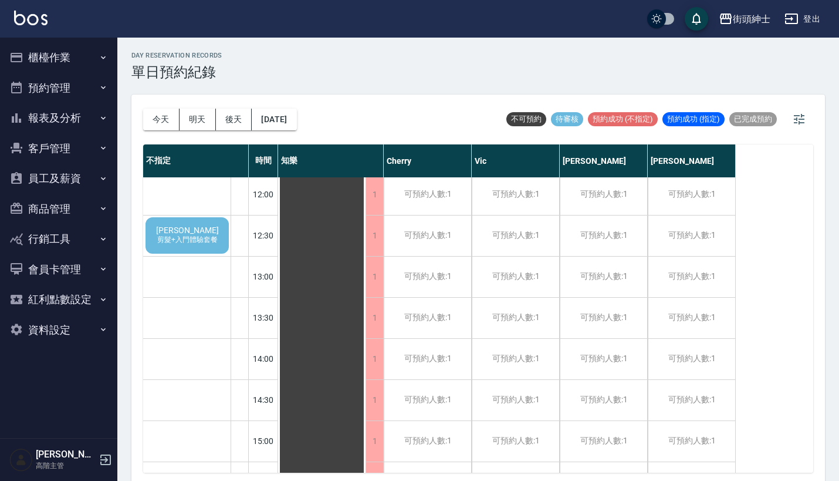
click at [203, 235] on span "剪髮+入門體驗套餐" at bounding box center [187, 240] width 65 height 10
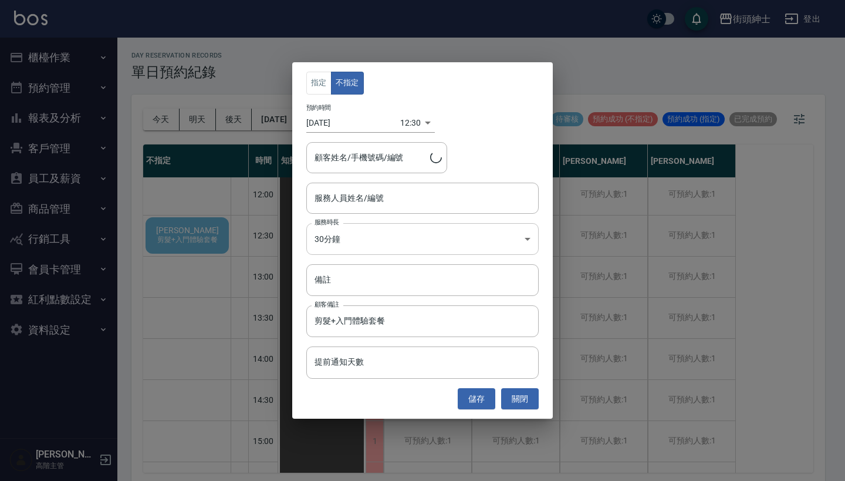
type input "[PERSON_NAME]/0917500793"
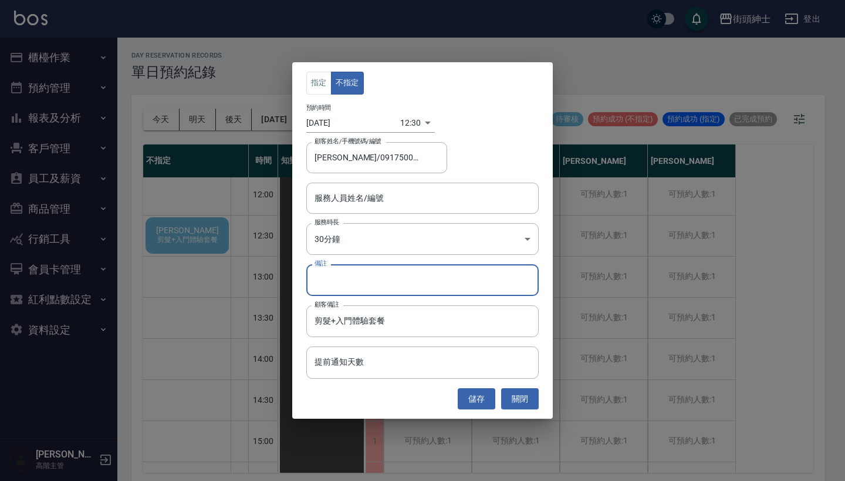
click at [433, 280] on input "備註" at bounding box center [422, 280] width 232 height 32
click at [452, 206] on input "服務人員姓名/編號" at bounding box center [423, 198] width 222 height 21
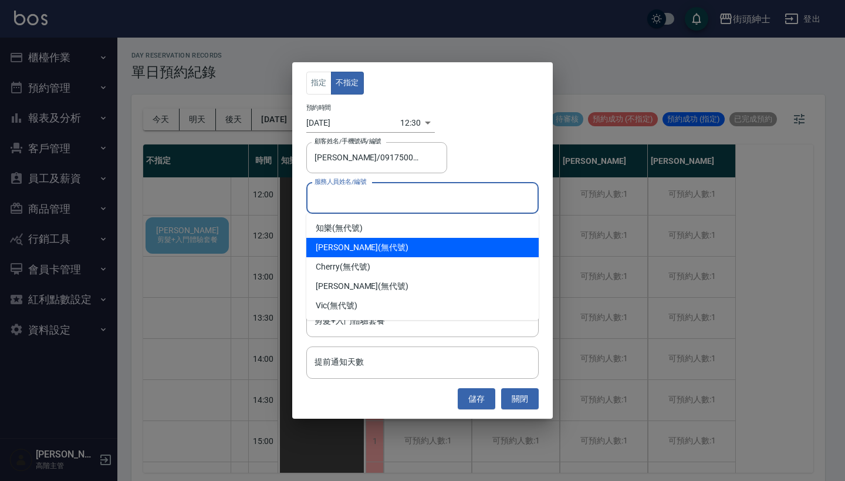
click at [505, 138] on div "指定 不指定 預約時間 [DATE] 12:30 1756528200000 顧客姓名/手機號碼/編號 [PERSON_NAME]/0917500793 顧客…" at bounding box center [422, 240] width 261 height 356
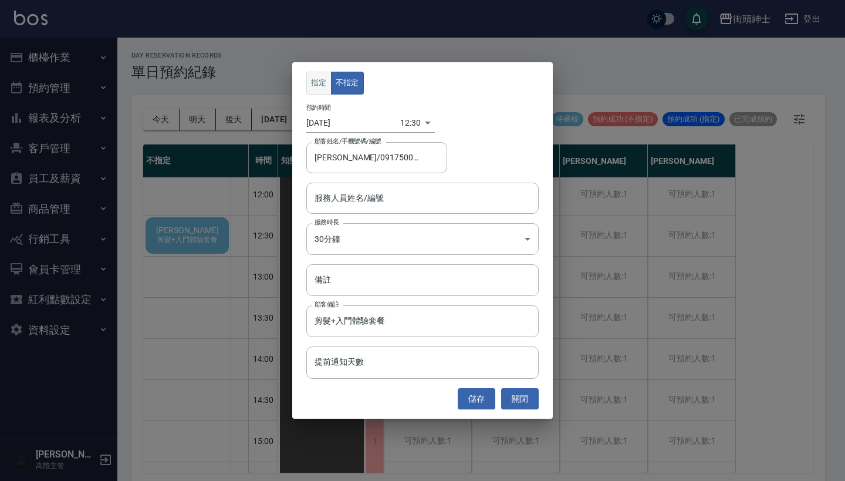
click at [315, 74] on button "指定" at bounding box center [318, 83] width 25 height 23
click at [343, 84] on button "不指定" at bounding box center [347, 83] width 33 height 23
click at [457, 53] on div "指定 不指定 預約時間 [DATE] 12:30 1756528200000 顧客姓名/手機號碼/編號 [PERSON_NAME]/0917500793 顧客…" at bounding box center [422, 240] width 845 height 481
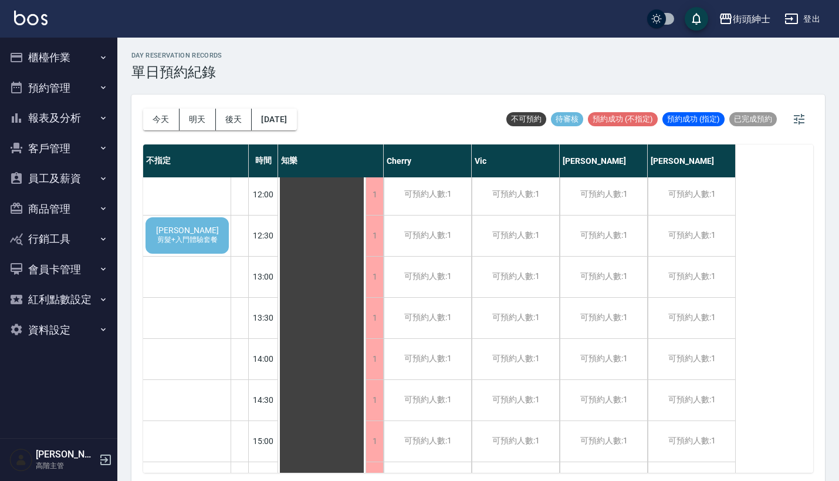
click at [195, 236] on span "剪髮+入門體驗套餐" at bounding box center [187, 240] width 65 height 10
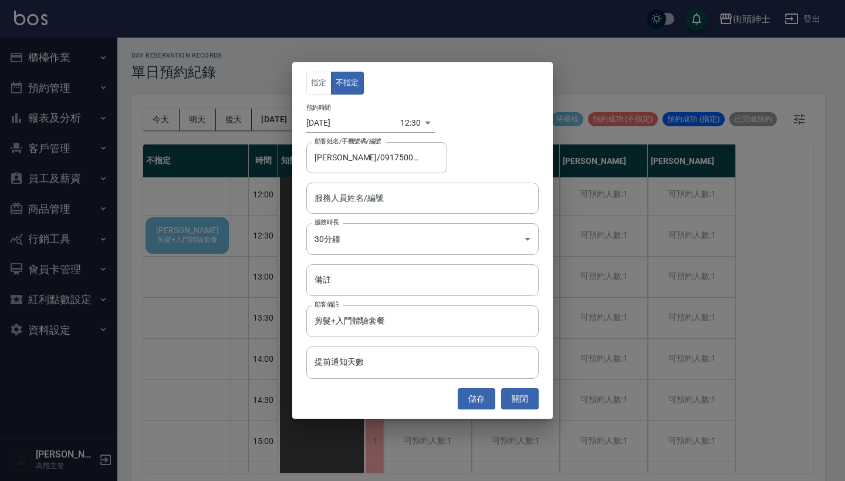
click at [617, 348] on div "指定 不指定 預約時間 [DATE] 12:30 1756528200000 顧客姓名/手機號碼/編號 [PERSON_NAME]/0917500793 顧客…" at bounding box center [422, 240] width 845 height 481
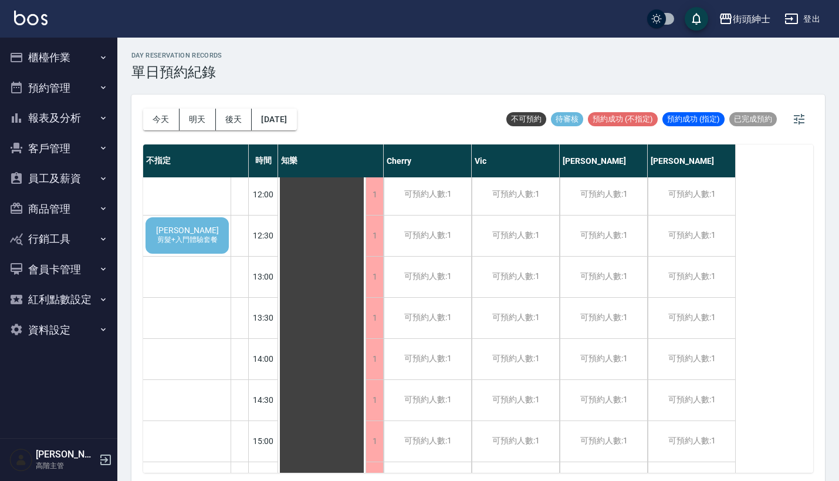
click at [219, 236] on span "剪髮+入門體驗套餐" at bounding box center [187, 240] width 65 height 10
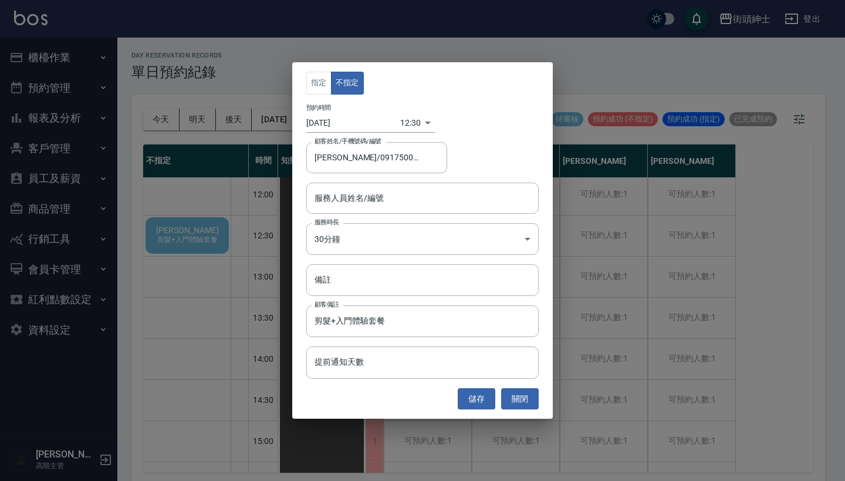
click at [196, 246] on div "指定 不指定 預約時間 [DATE] 12:30 1756528200000 顧客姓名/手機號碼/編號 [PERSON_NAME]/0917500793 顧客…" at bounding box center [422, 240] width 845 height 481
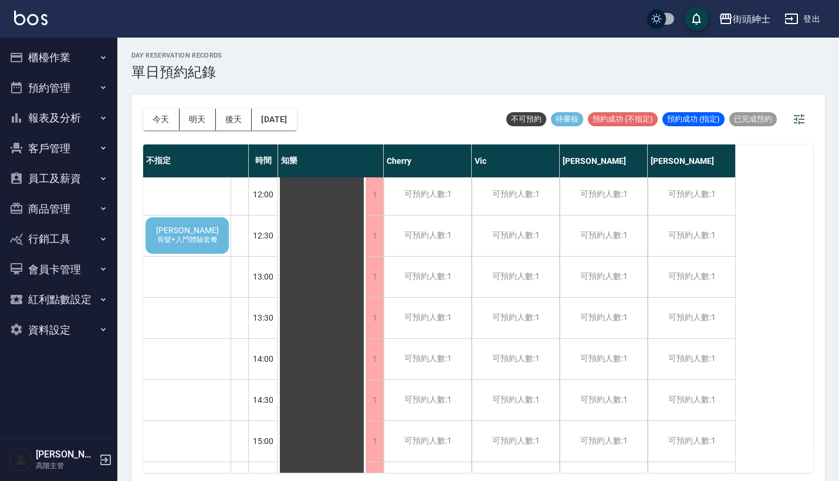
click at [202, 235] on span "剪髮+入門體驗套餐" at bounding box center [187, 240] width 65 height 10
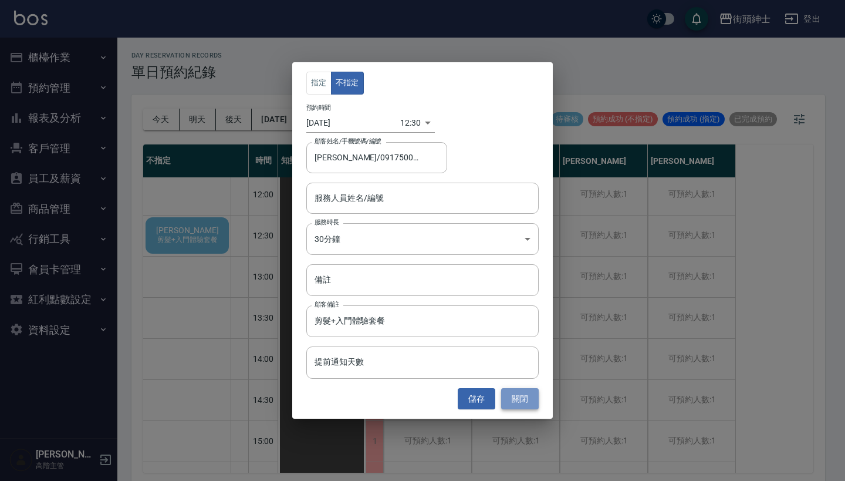
click at [523, 400] on button "關閉" at bounding box center [520, 399] width 38 height 22
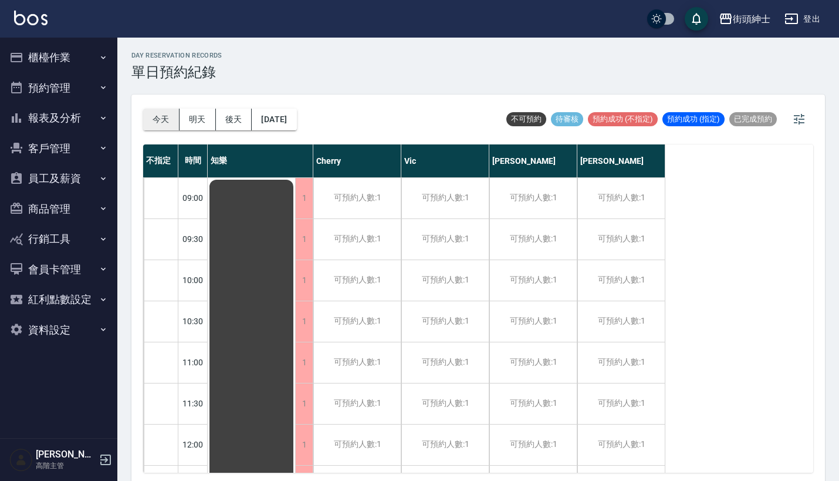
scroll to position [0, 0]
click at [157, 121] on button "今天" at bounding box center [161, 120] width 36 height 22
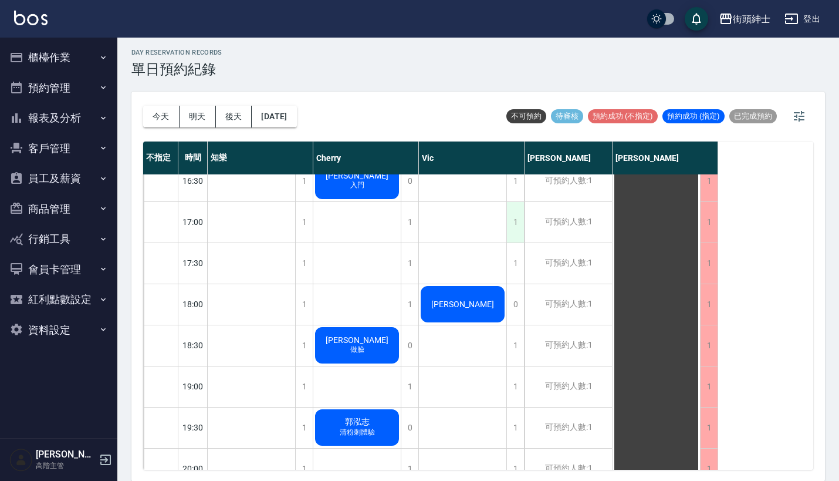
scroll to position [647, 0]
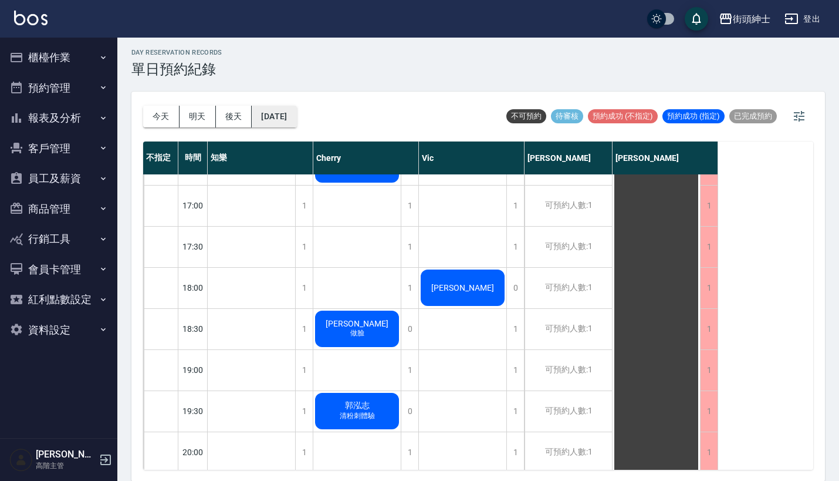
click at [286, 115] on button "[DATE]" at bounding box center [274, 117] width 45 height 22
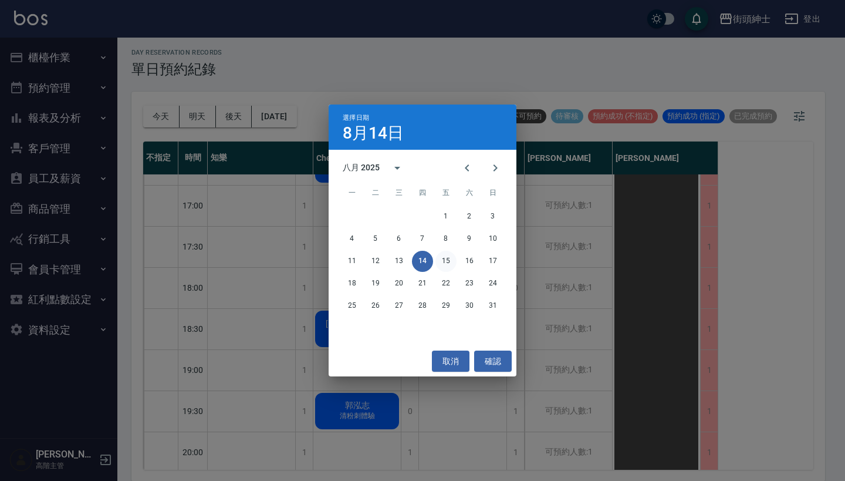
click at [452, 262] on button "15" at bounding box center [445, 261] width 21 height 21
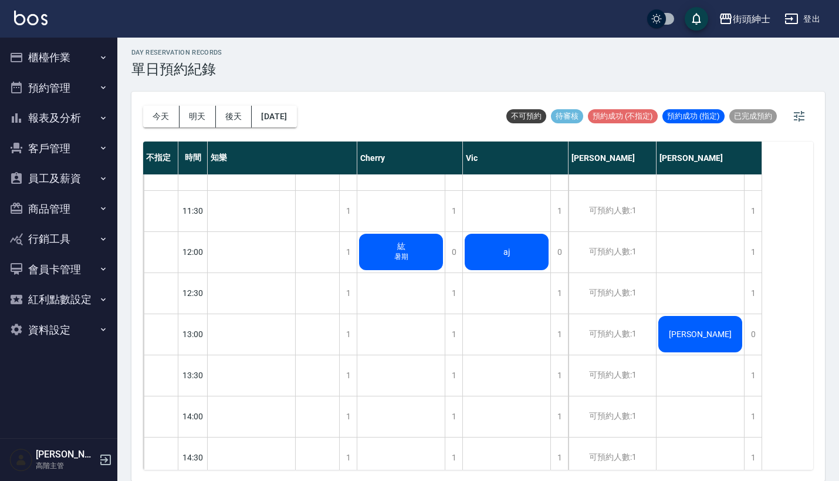
scroll to position [188, 0]
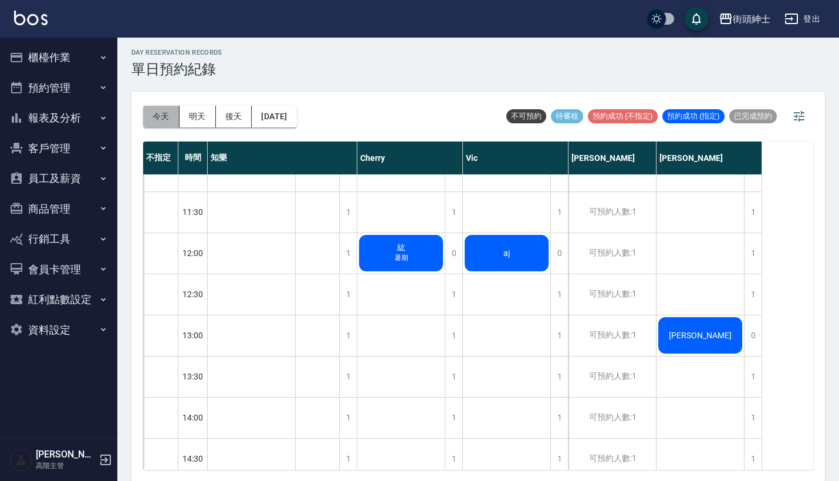
click at [171, 122] on button "今天" at bounding box center [161, 117] width 36 height 22
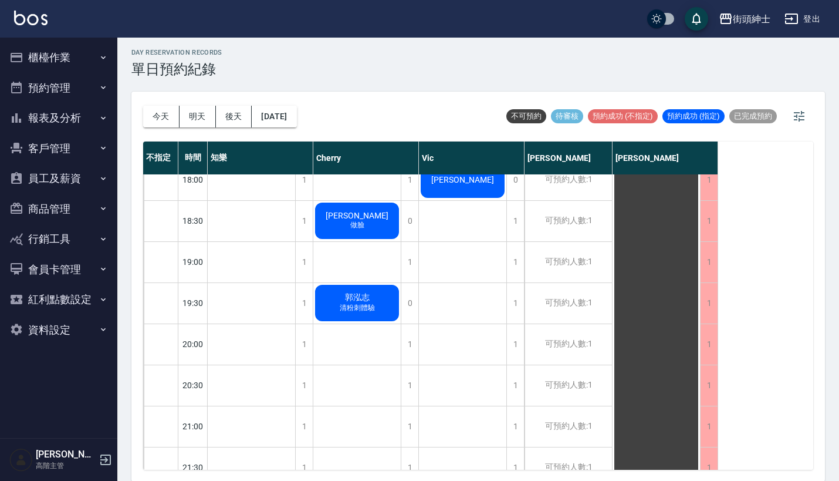
scroll to position [763, 0]
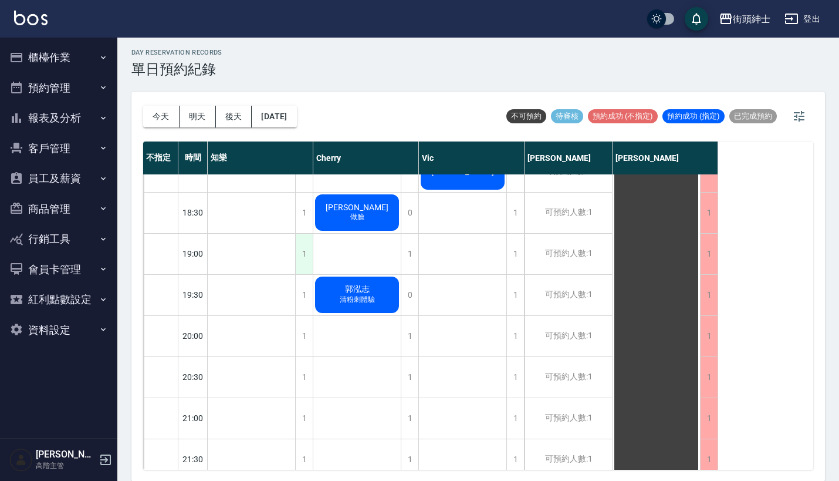
click at [302, 249] on div "1" at bounding box center [304, 254] width 18 height 40
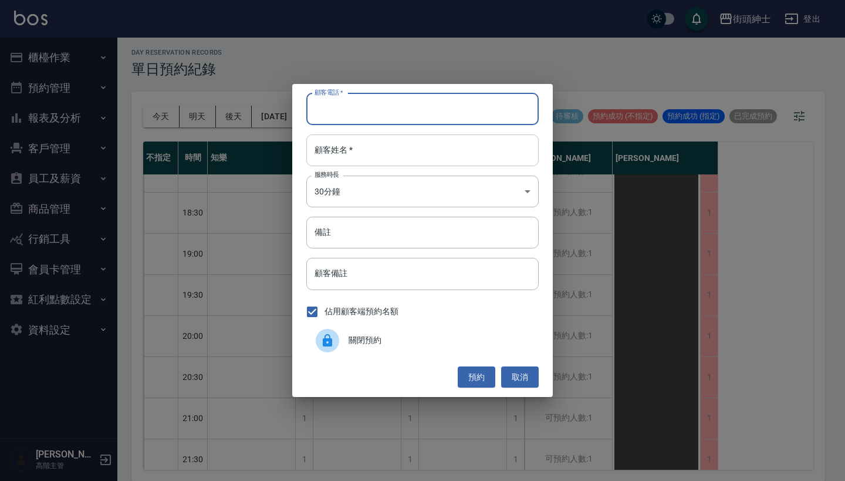
paste input "[PERSON_NAME] 電話：[PHONE_NUMBER]"
type input "[PERSON_NAME] 電話：[PHONE_NUMBER]"
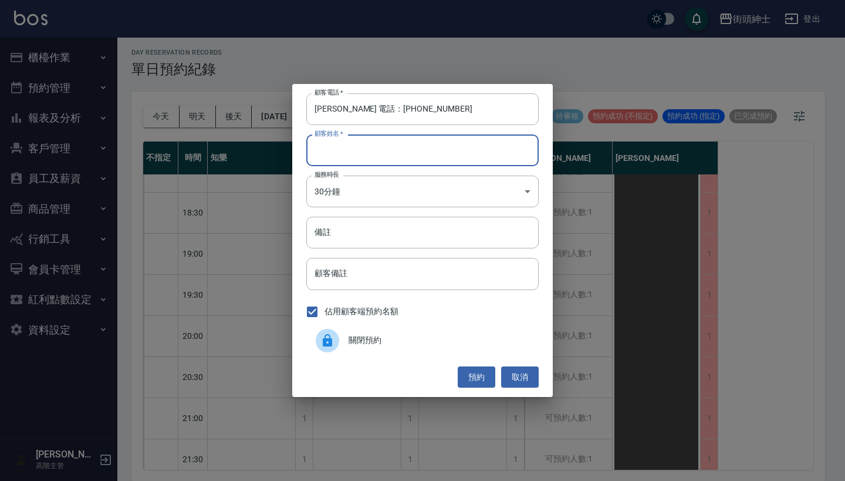
paste input "[PERSON_NAME] 電話：[PHONE_NUMBER]"
type input "[PERSON_NAME] 電話：[PHONE_NUMBER]"
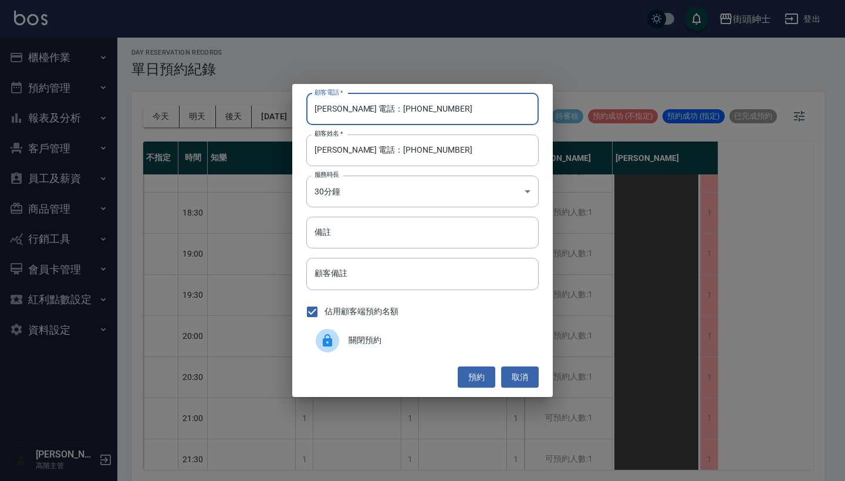
drag, startPoint x: 330, startPoint y: 110, endPoint x: 273, endPoint y: 110, distance: 56.3
click at [285, 110] on div "顧客電話   * [PERSON_NAME] 電話：[PHONE_NUMBER] 顧客電話   * 顧客姓名   * [PERSON_NAME] 電話：[PH…" at bounding box center [422, 240] width 845 height 481
type input "0979844940"
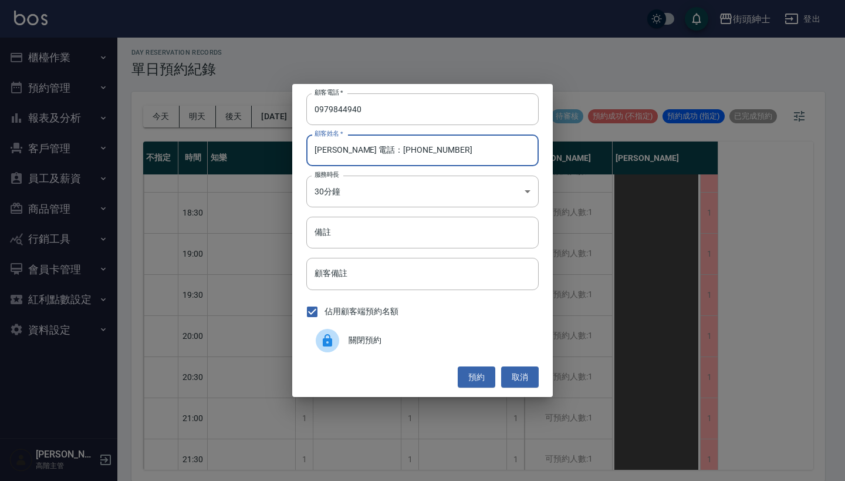
drag, startPoint x: 434, startPoint y: 164, endPoint x: 336, endPoint y: 149, distance: 99.2
click at [336, 149] on input "[PERSON_NAME] 電話：[PHONE_NUMBER]" at bounding box center [422, 150] width 232 height 32
type input "[PERSON_NAME]"
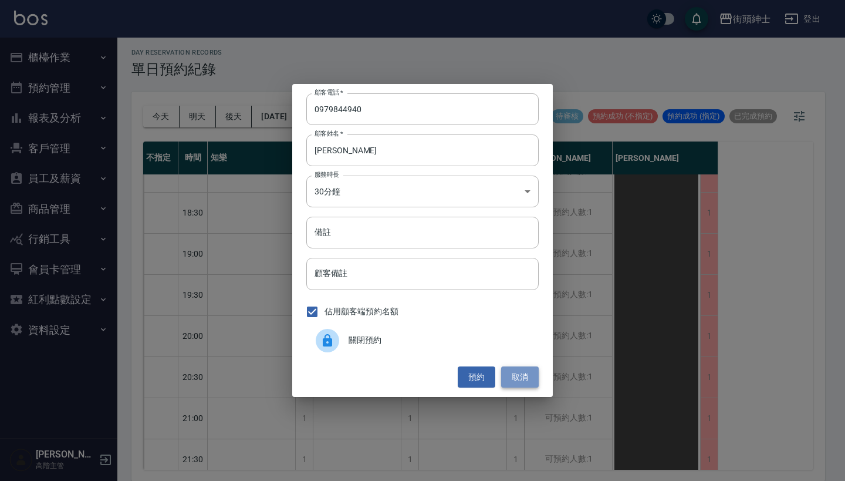
click at [516, 382] on button "取消" at bounding box center [520, 377] width 38 height 22
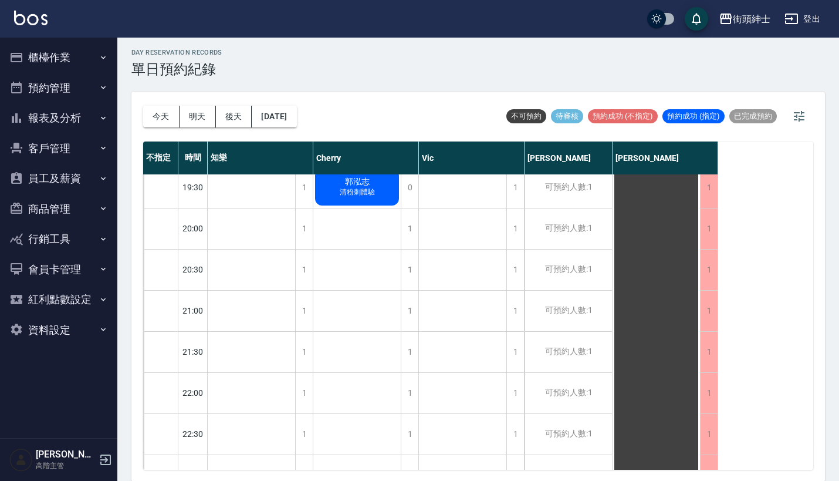
scroll to position [871, 0]
click at [158, 118] on button "今天" at bounding box center [161, 117] width 36 height 22
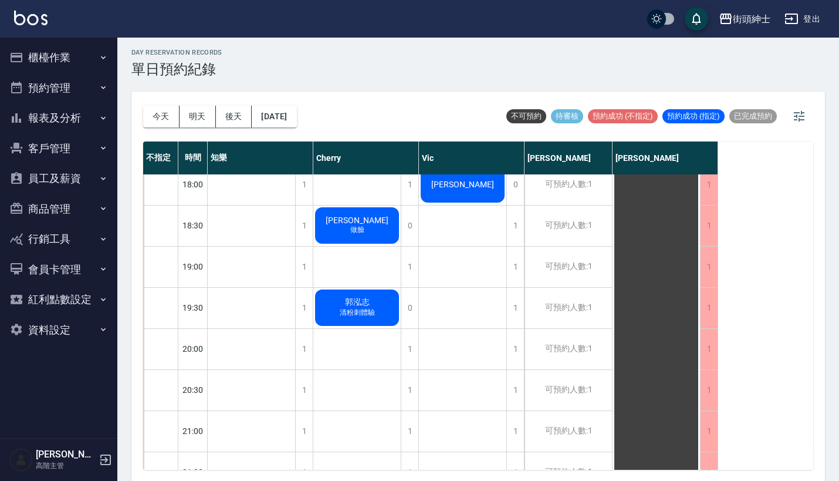
scroll to position [734, 0]
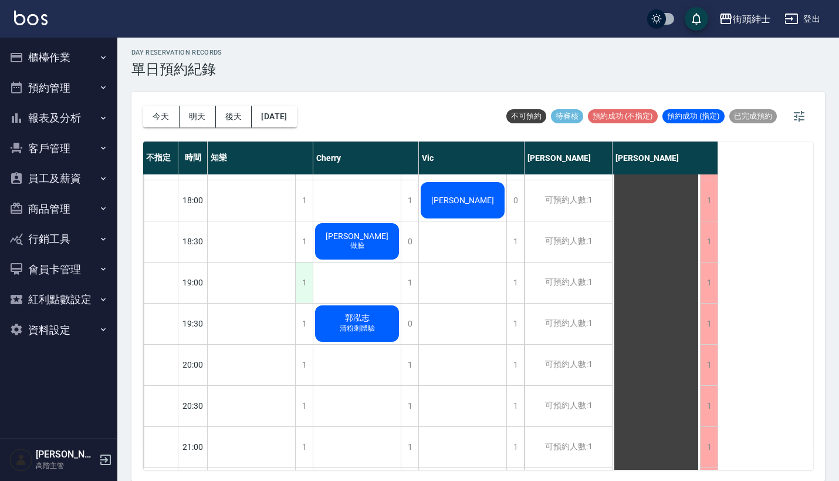
click at [296, 282] on div "1" at bounding box center [304, 282] width 18 height 40
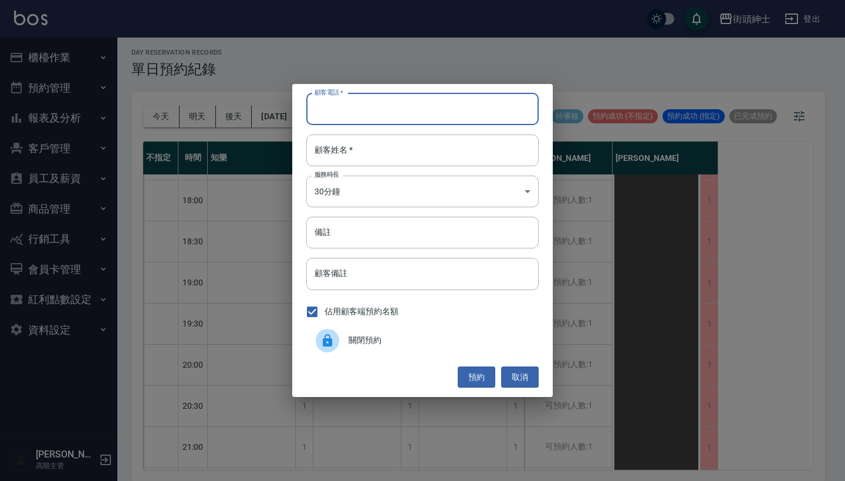
paste input "[PERSON_NAME] 電話：[PHONE_NUMBER]"
type input "[PERSON_NAME] 電話：[PHONE_NUMBER]"
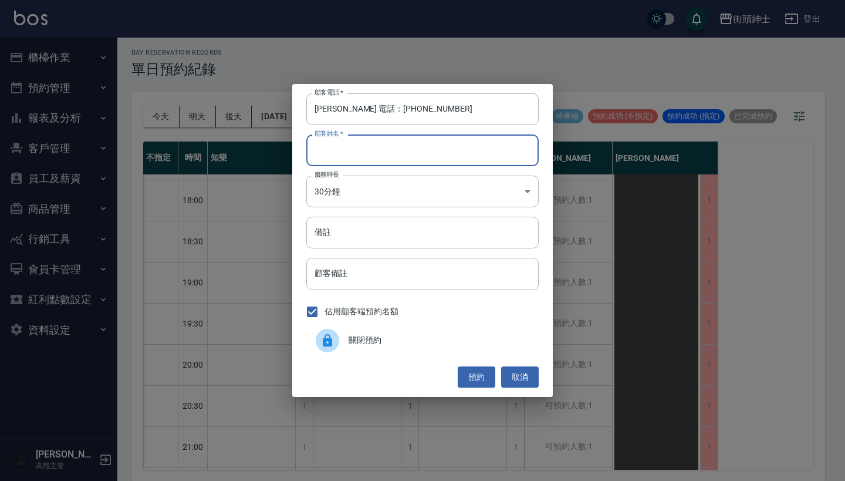
paste input "[PERSON_NAME] 電話：[PHONE_NUMBER]"
type input "[PERSON_NAME] 電話：[PHONE_NUMBER]"
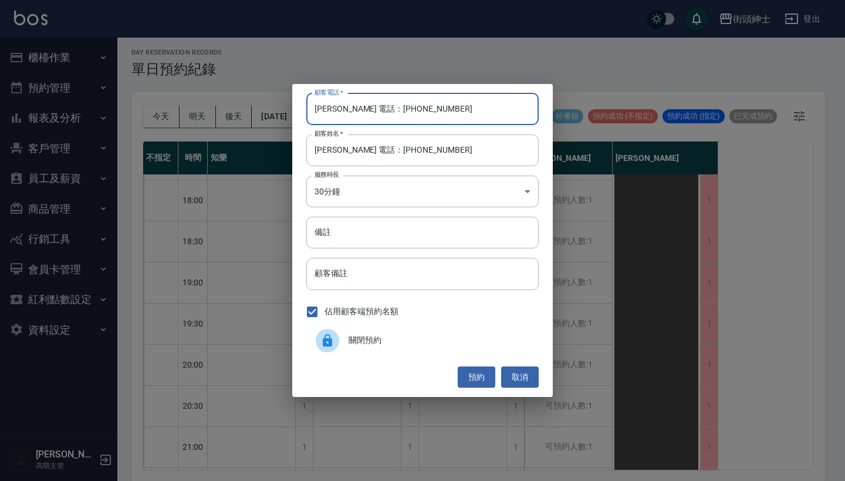
drag, startPoint x: 366, startPoint y: 109, endPoint x: 253, endPoint y: 94, distance: 113.0
click at [253, 96] on div "顧客電話   * [PERSON_NAME] 電話：[PHONE_NUMBER] 顧客電話   * 顧客姓名   * [PERSON_NAME] 電話：[PH…" at bounding box center [422, 240] width 845 height 481
type input "0979844940"
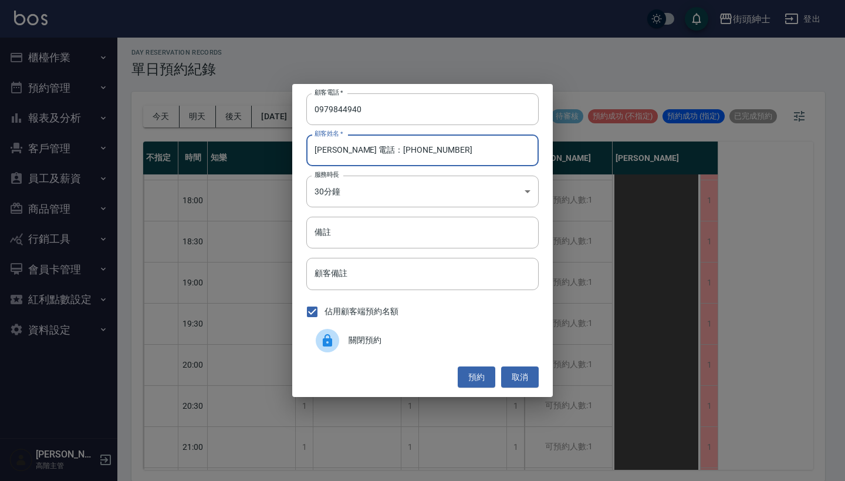
drag, startPoint x: 437, startPoint y: 151, endPoint x: 343, endPoint y: 150, distance: 93.9
click at [343, 150] on input "[PERSON_NAME] 電話：[PHONE_NUMBER]" at bounding box center [422, 150] width 232 height 32
type input "[PERSON_NAME]"
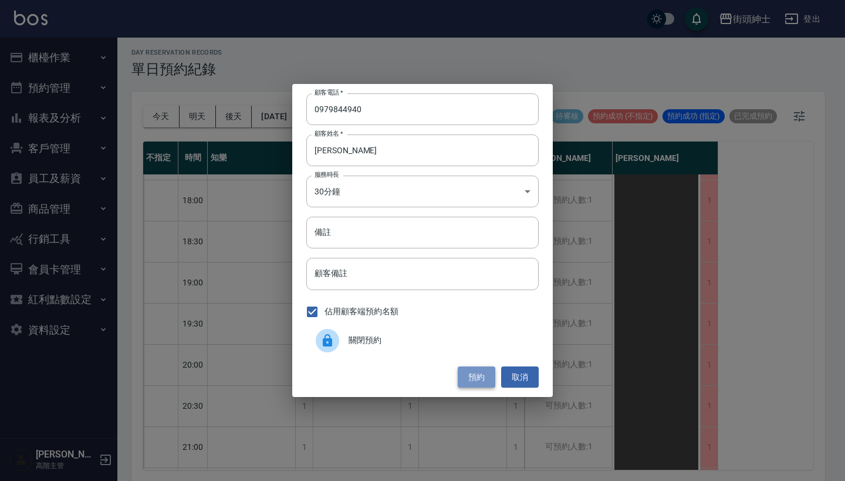
click at [475, 376] on button "預約" at bounding box center [477, 377] width 38 height 22
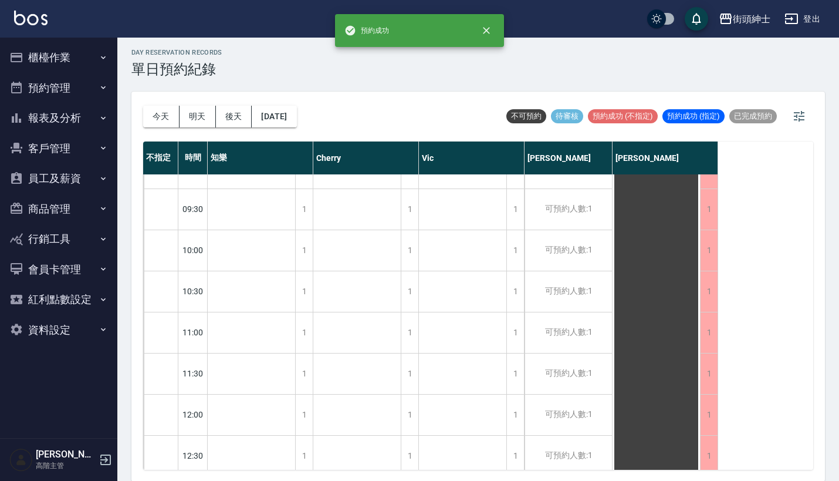
scroll to position [380, 0]
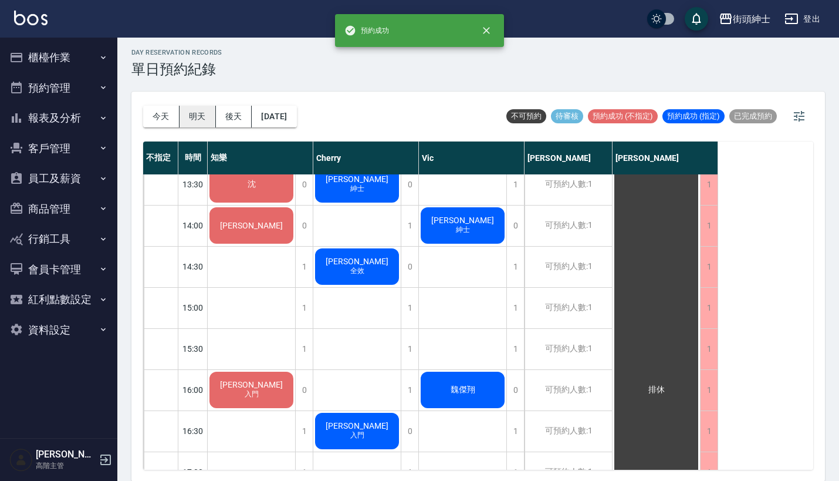
click at [198, 113] on button "明天" at bounding box center [198, 117] width 36 height 22
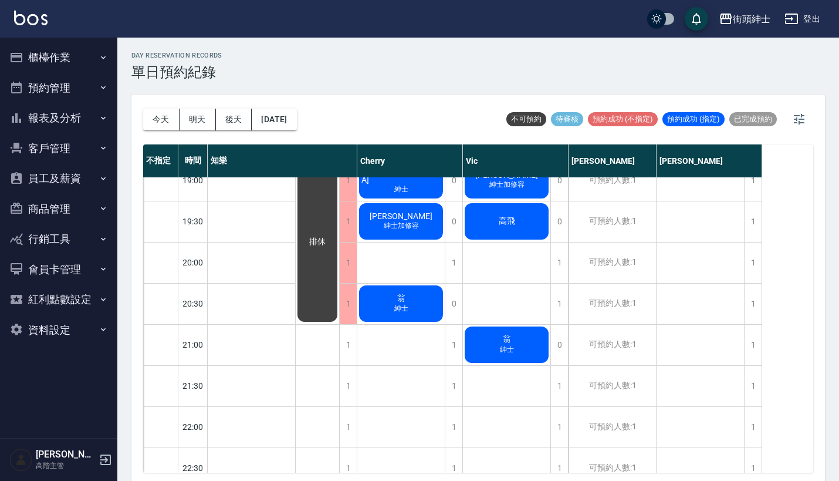
scroll to position [777, 0]
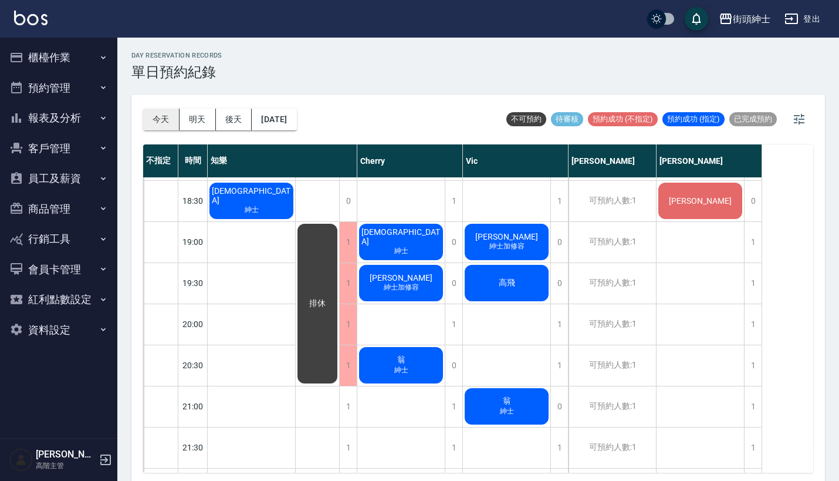
click at [154, 127] on button "今天" at bounding box center [161, 120] width 36 height 22
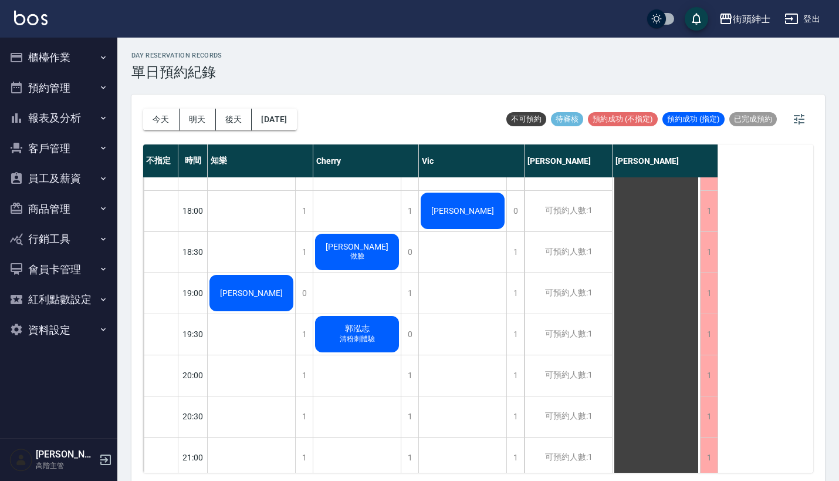
scroll to position [735, 0]
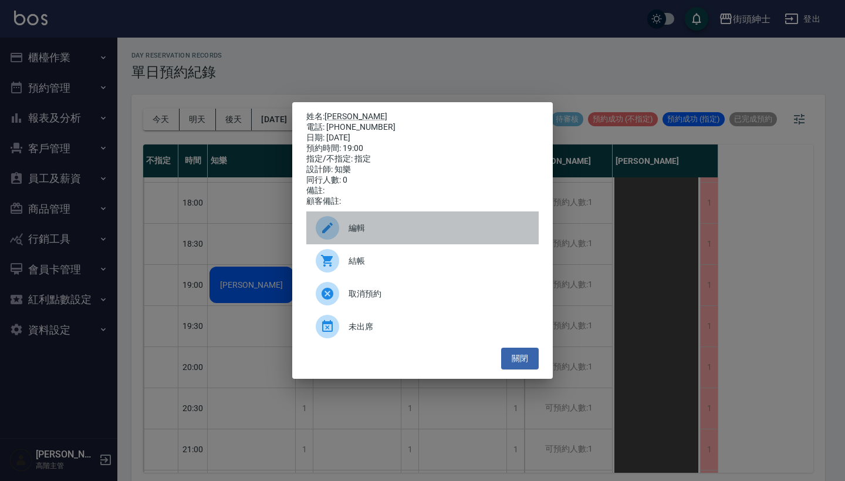
click at [367, 234] on span "編輯" at bounding box center [439, 228] width 181 height 12
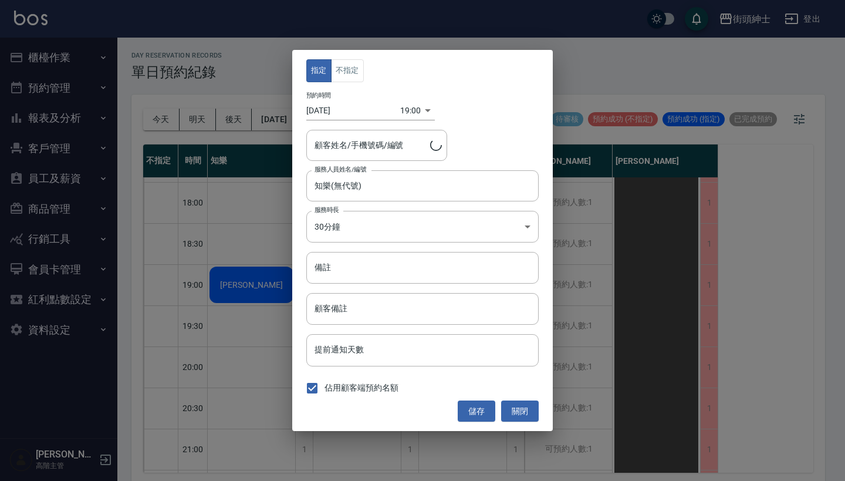
type input "[PERSON_NAME]/0979844940"
click at [340, 79] on button "不指定" at bounding box center [347, 70] width 33 height 23
click at [470, 412] on button "儲存" at bounding box center [477, 411] width 38 height 22
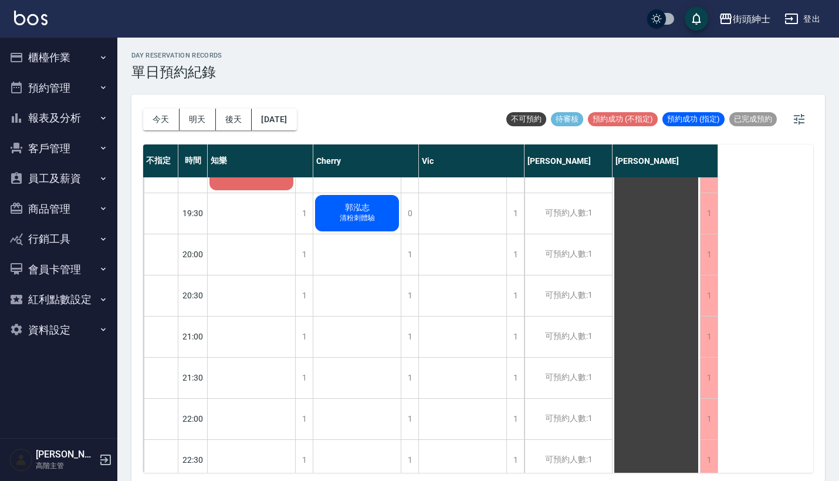
scroll to position [851, 0]
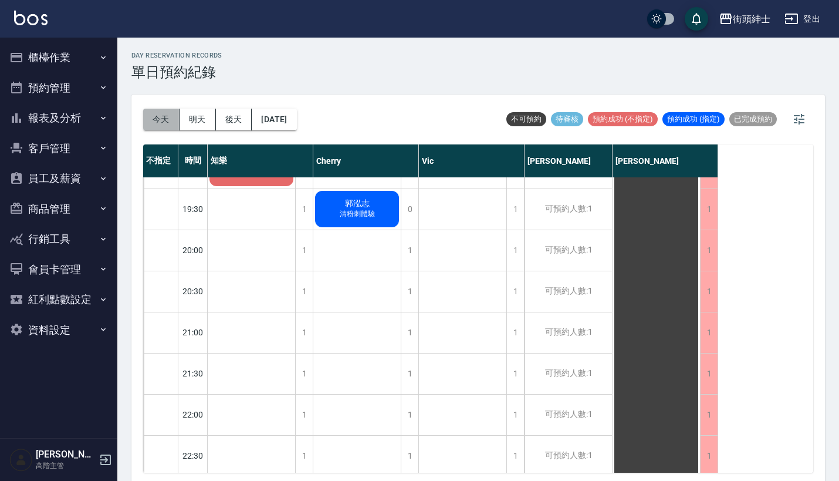
click at [168, 109] on button "今天" at bounding box center [161, 120] width 36 height 22
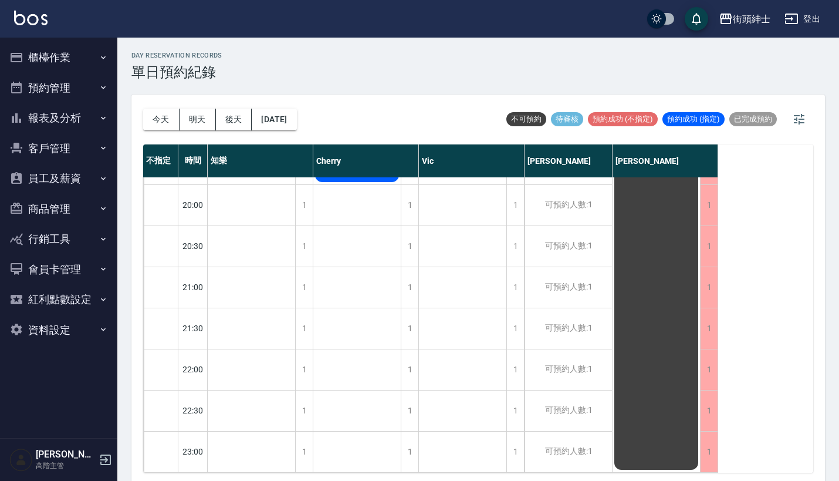
scroll to position [850, 0]
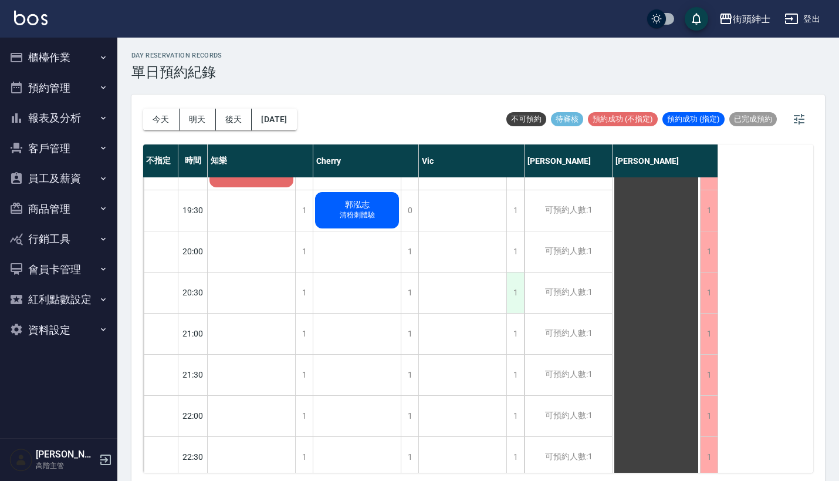
click at [522, 289] on div "1" at bounding box center [515, 292] width 18 height 40
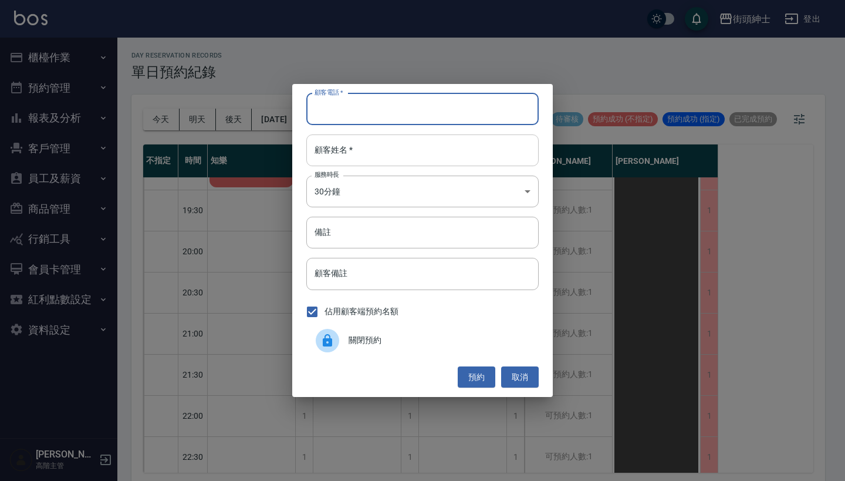
paste input "Johnny 電話：[PHONE_NUMBER]"
type input "Johnny 電話：[PHONE_NUMBER]"
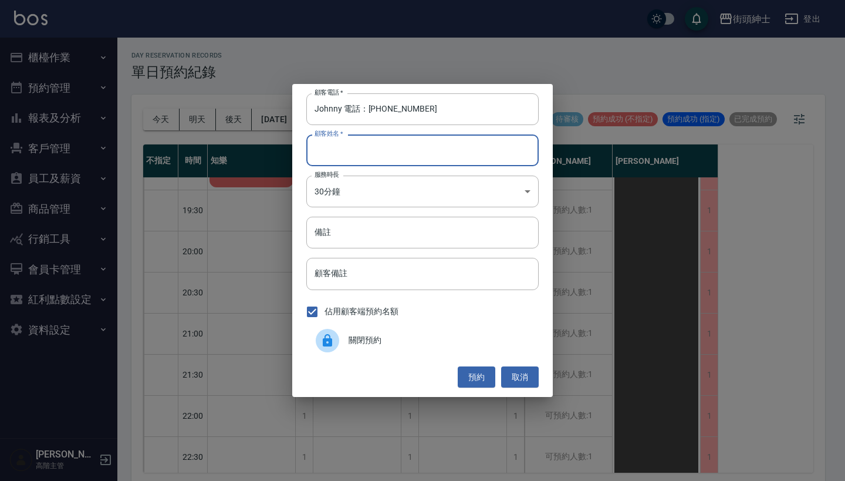
paste input "Johnny 電話：[PHONE_NUMBER]"
type input "Johnny 電話：[PHONE_NUMBER]"
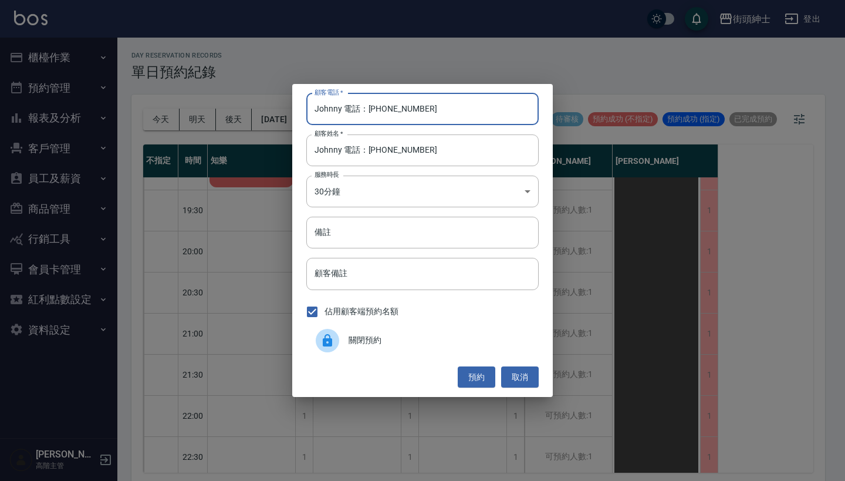
drag, startPoint x: 366, startPoint y: 110, endPoint x: 261, endPoint y: 119, distance: 106.0
click at [261, 119] on div "顧客電話   * Johnny 電話：[PHONE_NUMBER] 顧客電話   * 顧客姓名   * [PERSON_NAME] 電話：[PHONE_NUM…" at bounding box center [422, 240] width 845 height 481
click at [382, 97] on input "Johnny 電話：[PHONE_NUMBER]" at bounding box center [422, 109] width 232 height 32
drag, startPoint x: 367, startPoint y: 109, endPoint x: 245, endPoint y: 109, distance: 122.0
click at [245, 109] on div "顧客電話   * Johnny 電話：[PHONE_NUMBER] 顧客電話   * 顧客姓名   * [PERSON_NAME] 電話：[PHONE_NUM…" at bounding box center [422, 240] width 845 height 481
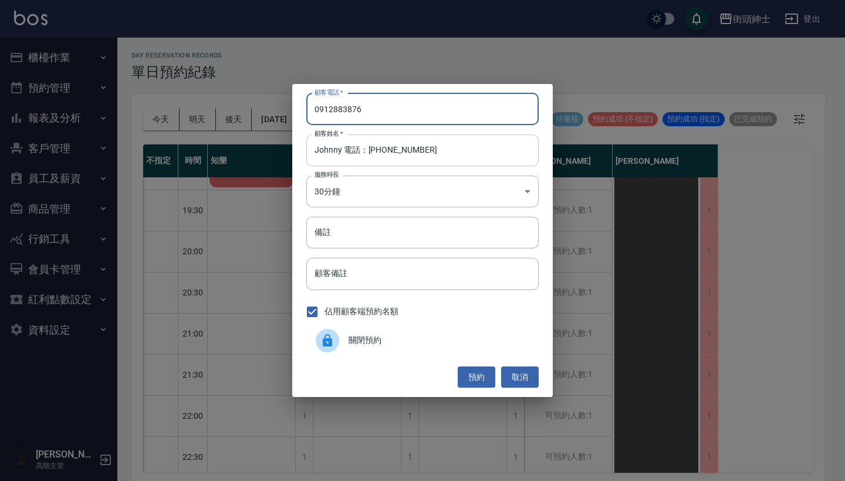
type input "0912883876"
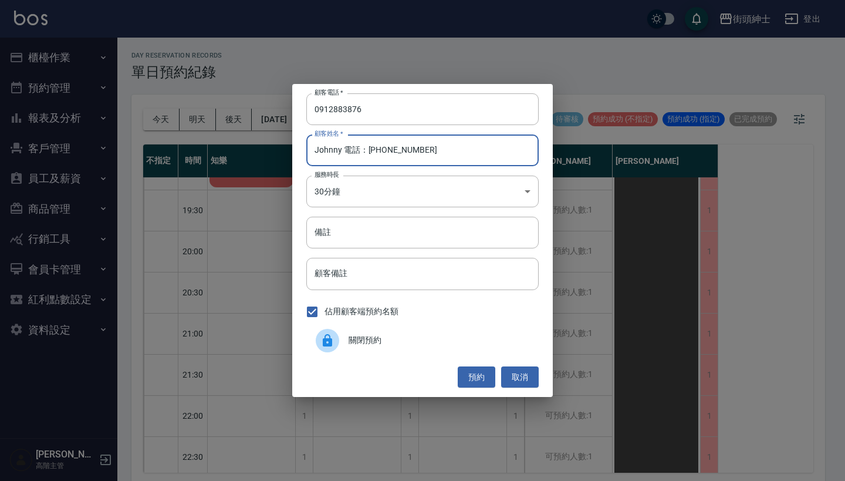
drag, startPoint x: 422, startPoint y: 147, endPoint x: 341, endPoint y: 148, distance: 81.0
click at [341, 148] on input "Johnny 電話：[PHONE_NUMBER]" at bounding box center [422, 150] width 232 height 32
type input "[PERSON_NAME]"
click at [469, 377] on button "預約" at bounding box center [477, 377] width 38 height 22
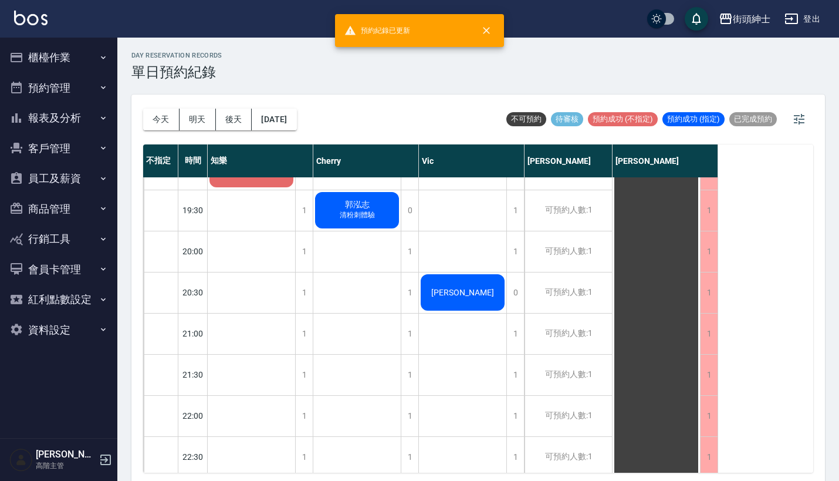
scroll to position [813, 0]
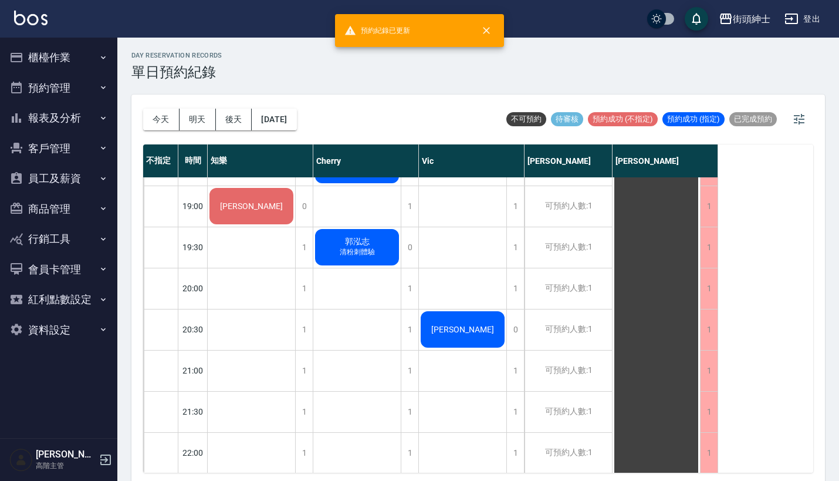
click at [263, 2] on div "街頭紳士 登出" at bounding box center [419, 19] width 839 height 38
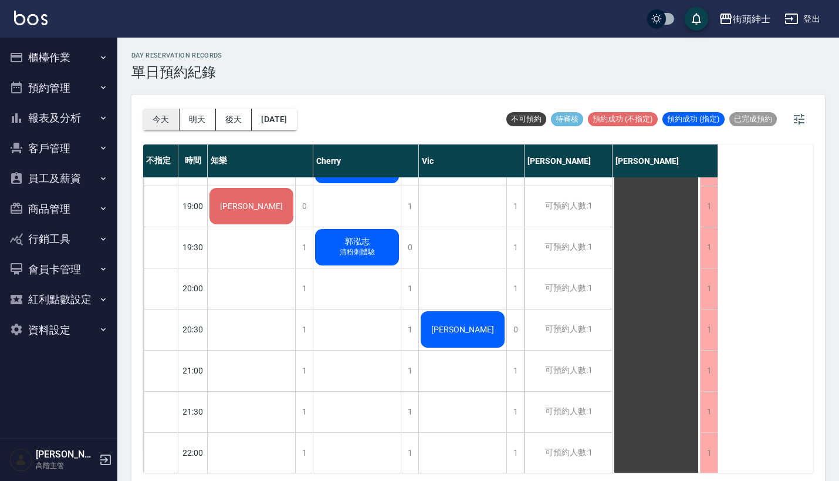
click at [162, 122] on button "今天" at bounding box center [161, 120] width 36 height 22
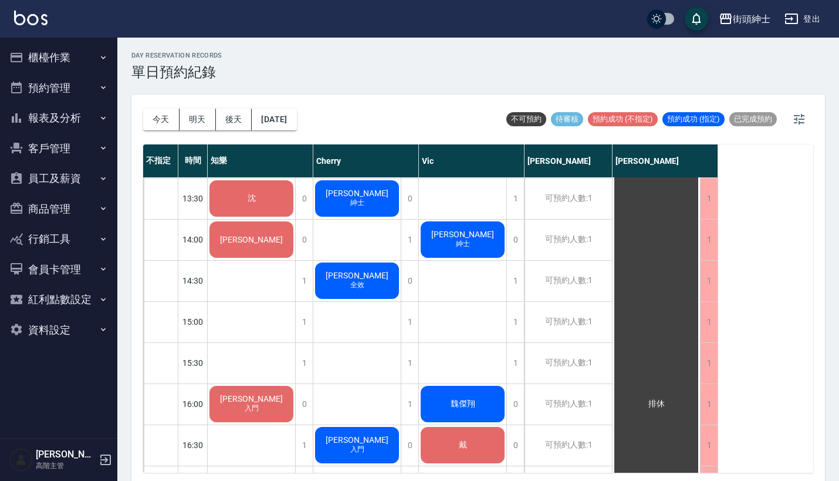
scroll to position [362, 0]
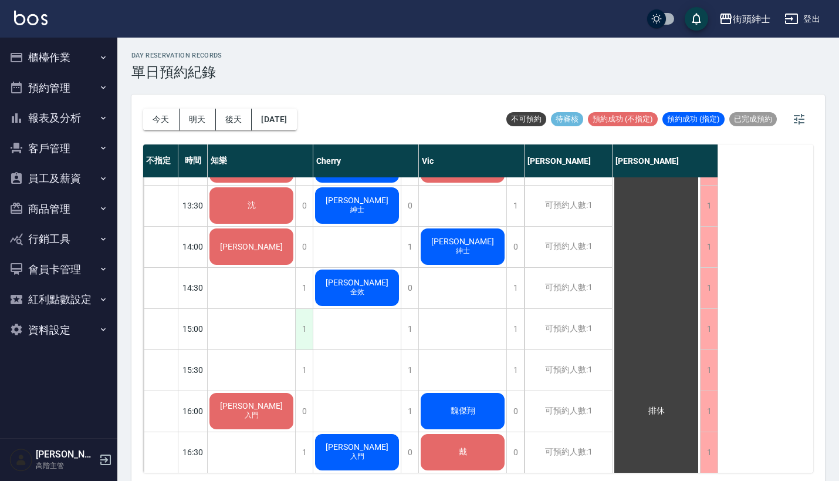
click at [305, 326] on div "1" at bounding box center [304, 329] width 18 height 40
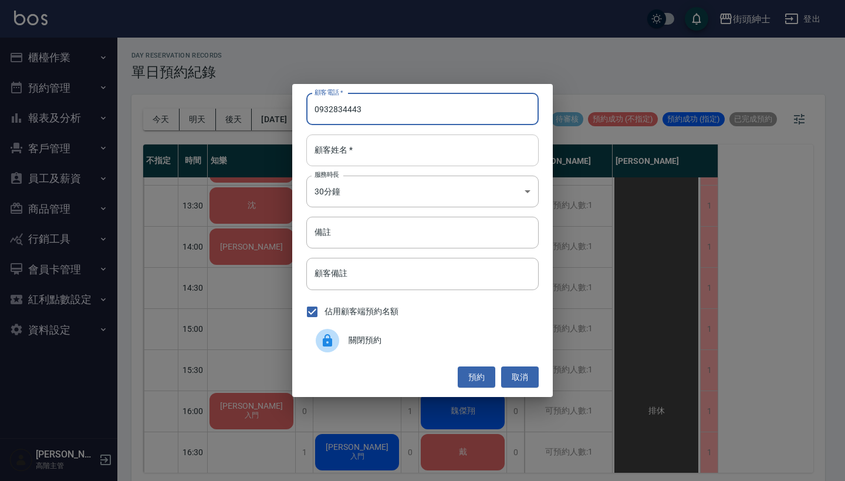
type input "0932834443"
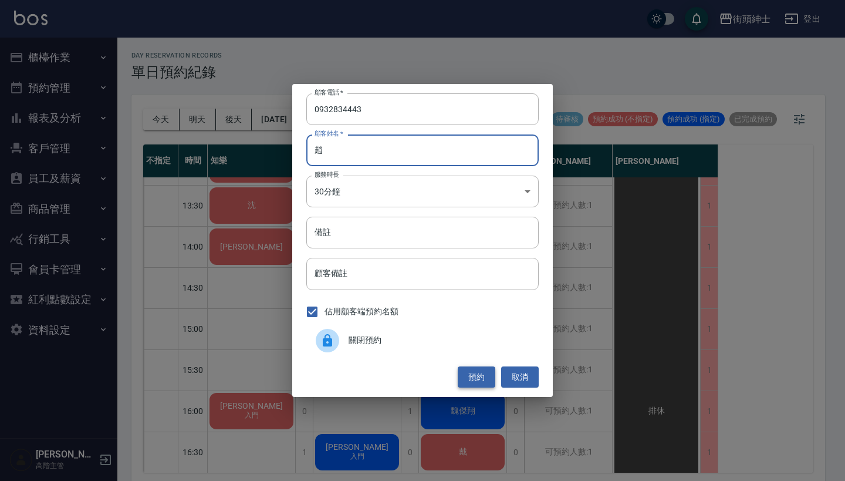
type input "趙"
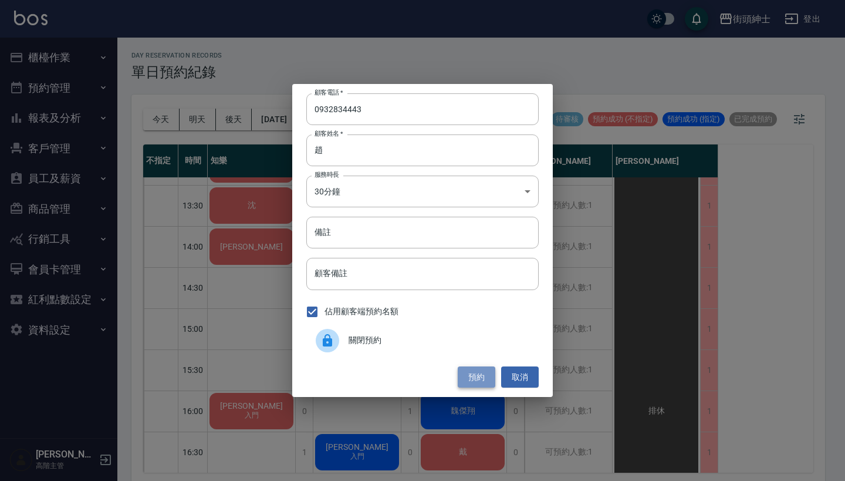
click at [480, 371] on button "預約" at bounding box center [477, 377] width 38 height 22
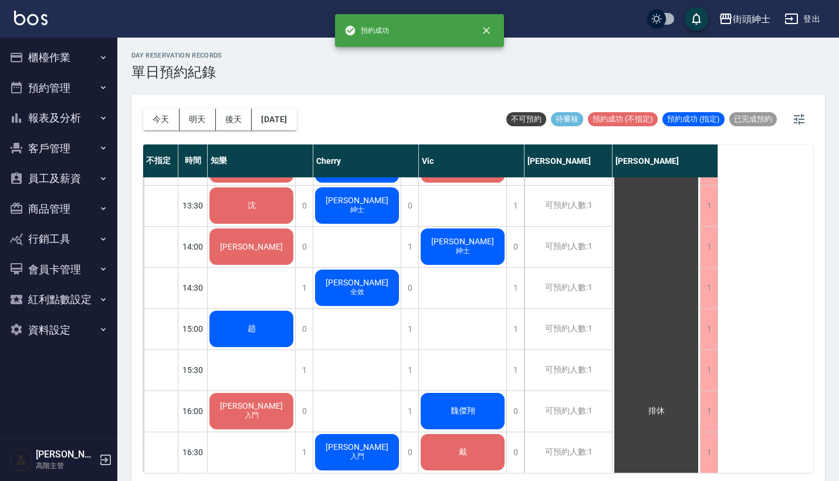
click at [269, 184] on div "趙" at bounding box center [251, 164] width 87 height 40
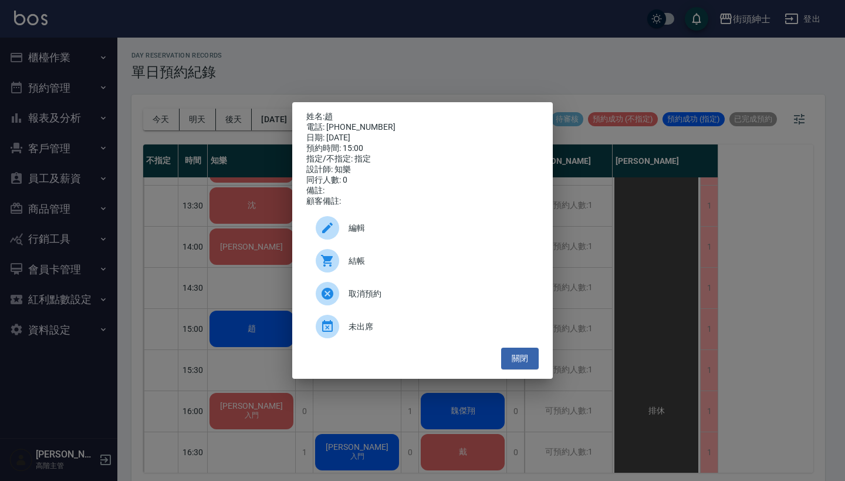
click at [402, 234] on span "編輯" at bounding box center [439, 228] width 181 height 12
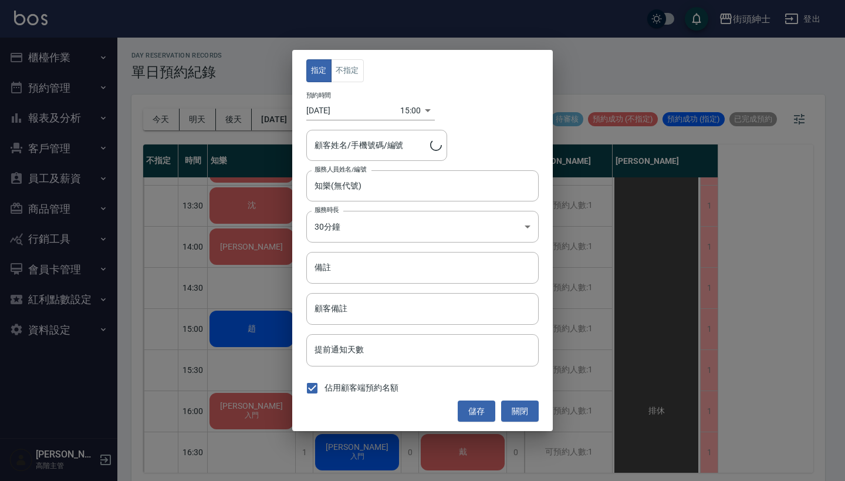
type input "趙/0932834443"
click at [351, 61] on button "不指定" at bounding box center [347, 70] width 33 height 23
click at [475, 397] on div "指定 不指定 預約時間 [DATE] 15:00 1755154800000 顧客姓名/手機號碼/編號 趙/0932834443 顧客姓名/手機號碼/編號 服…" at bounding box center [422, 240] width 261 height 381
click at [475, 412] on button "儲存" at bounding box center [477, 411] width 38 height 22
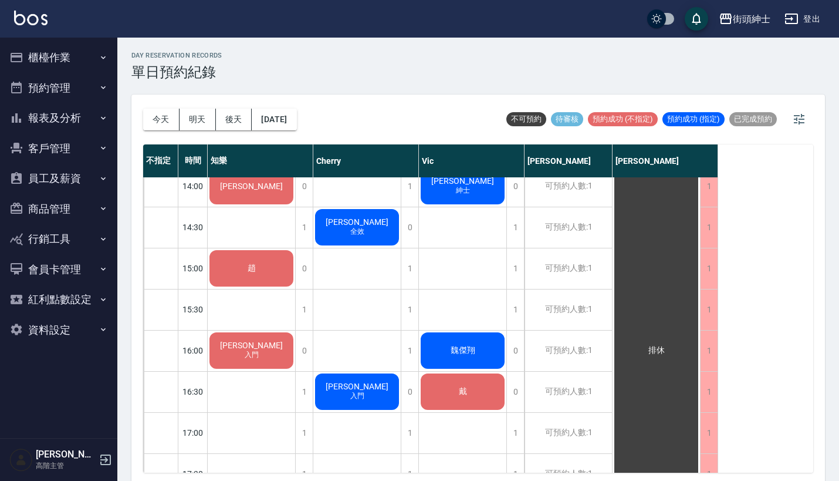
scroll to position [424, 0]
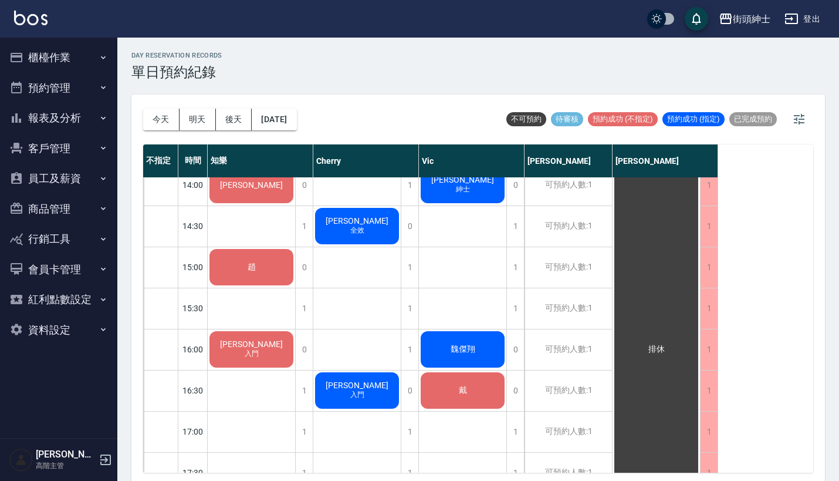
click at [265, 123] on div "趙" at bounding box center [251, 103] width 87 height 40
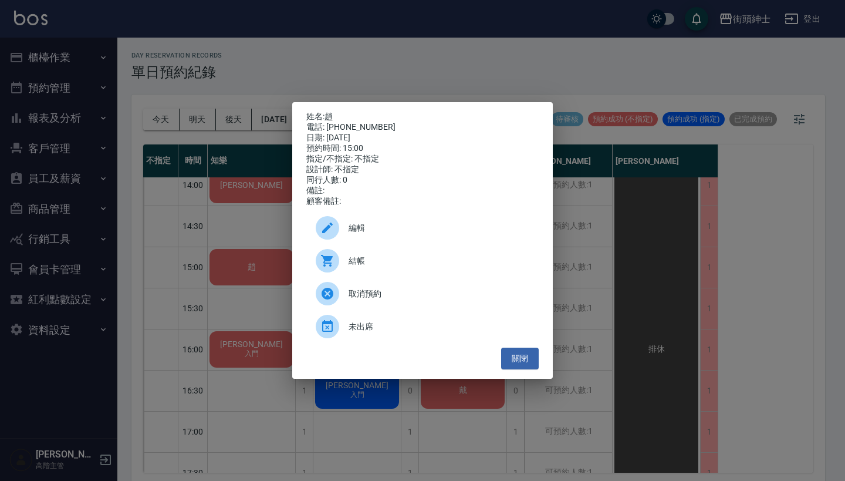
click at [595, 269] on div "姓名: 趙 電話: [PHONE_NUMBER] 日期: [DATE] 預約時間: 15:00 指定/不指定: 不指定 設計師: 不指定 同行人數: 0 備註…" at bounding box center [422, 240] width 845 height 481
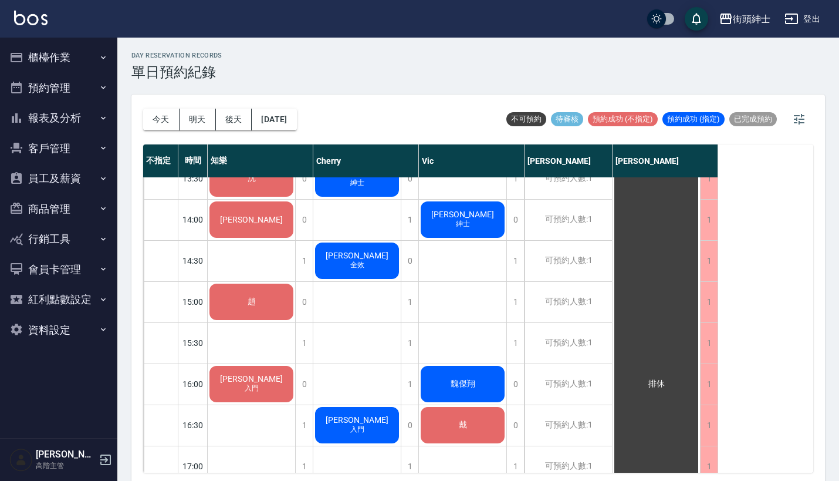
scroll to position [390, 0]
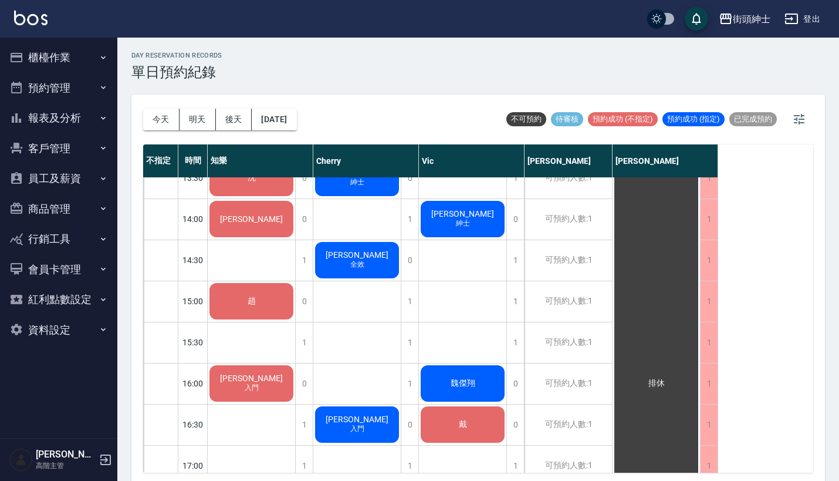
click at [256, 142] on span "趙" at bounding box center [251, 136] width 21 height 11
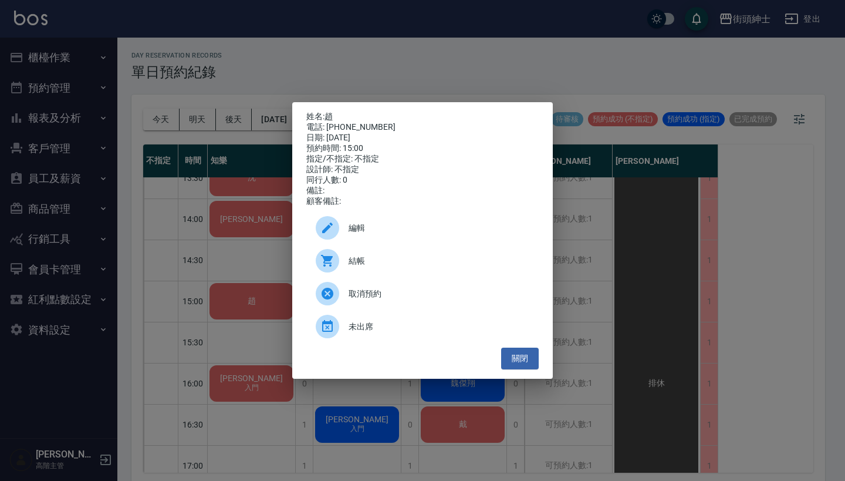
click at [389, 234] on span "編輯" at bounding box center [439, 228] width 181 height 12
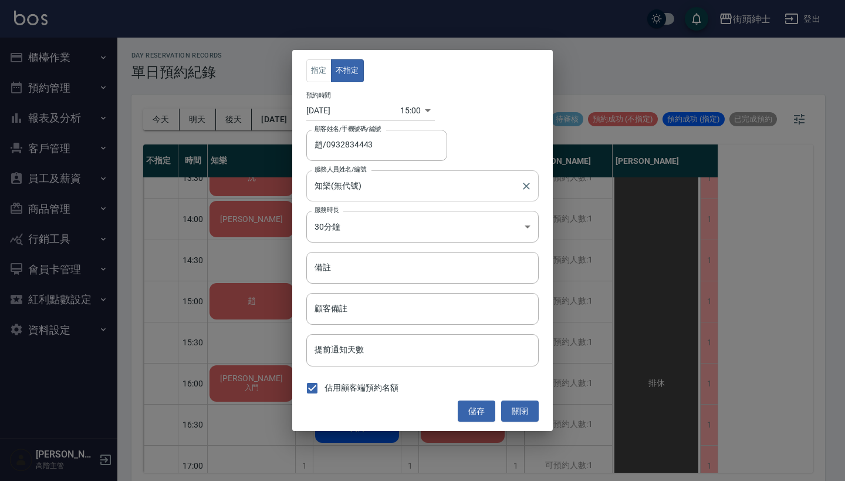
click at [466, 197] on div "知樂(無代號) 服務人員姓名/編號" at bounding box center [422, 185] width 232 height 31
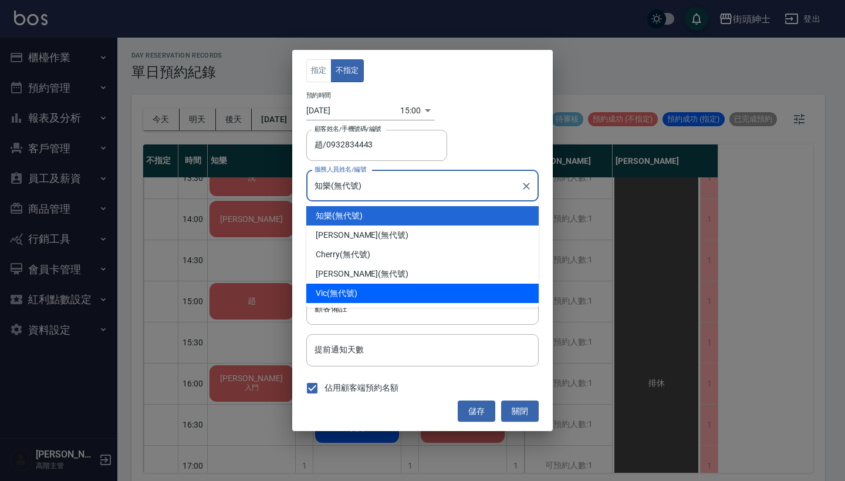
click at [440, 298] on div "Vic (無代號)" at bounding box center [422, 292] width 232 height 19
type input "Vic(無代號)"
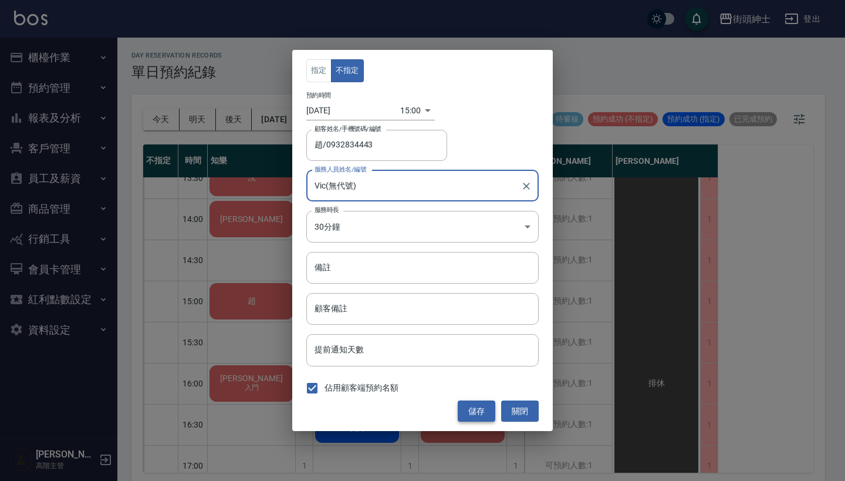
click at [476, 410] on button "儲存" at bounding box center [477, 411] width 38 height 22
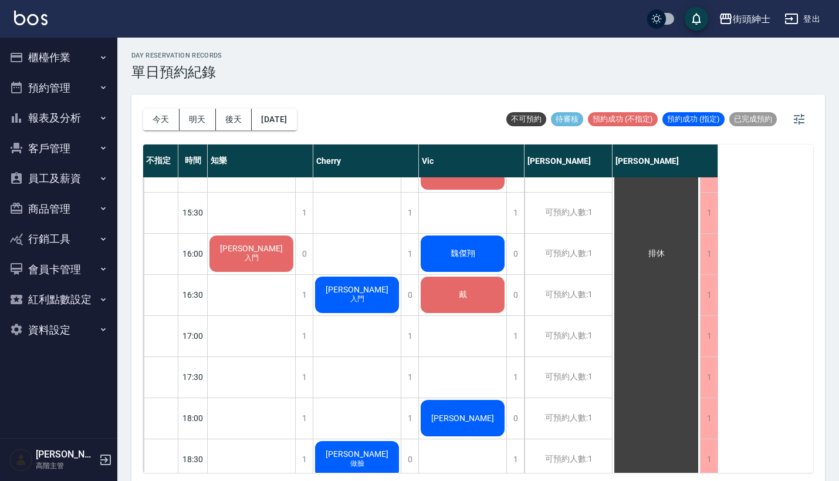
scroll to position [520, 0]
click at [295, 26] on div "戴" at bounding box center [251, 7] width 87 height 40
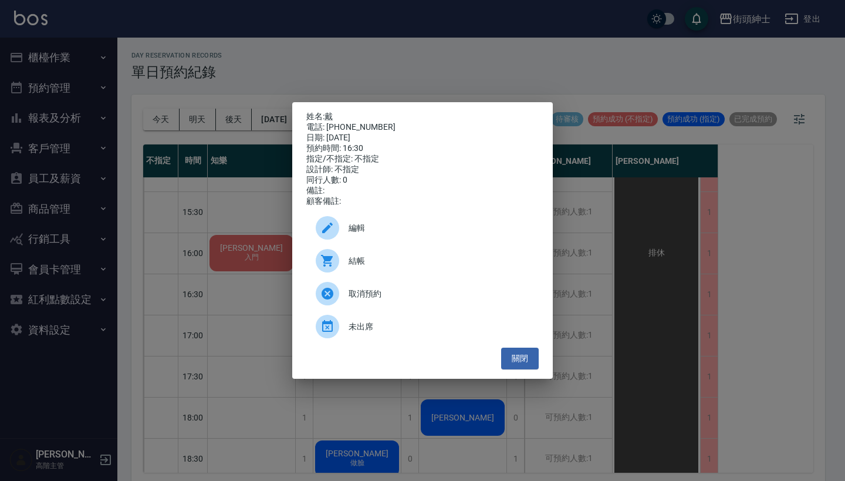
click at [432, 234] on span "編輯" at bounding box center [439, 228] width 181 height 12
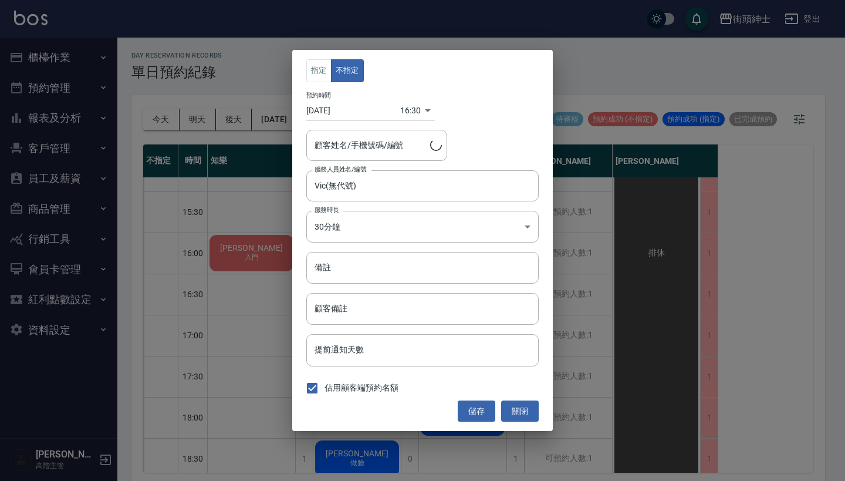
type input "戴/[PHONE_NUMBER]"
click at [587, 190] on div "指定 不指定 預約時間 [DATE] 16:30 1755160200000 顧客姓名/手機號碼/編號 戴/[PHONE_NUMBER] 顧客姓名/手機號碼/…" at bounding box center [422, 240] width 845 height 481
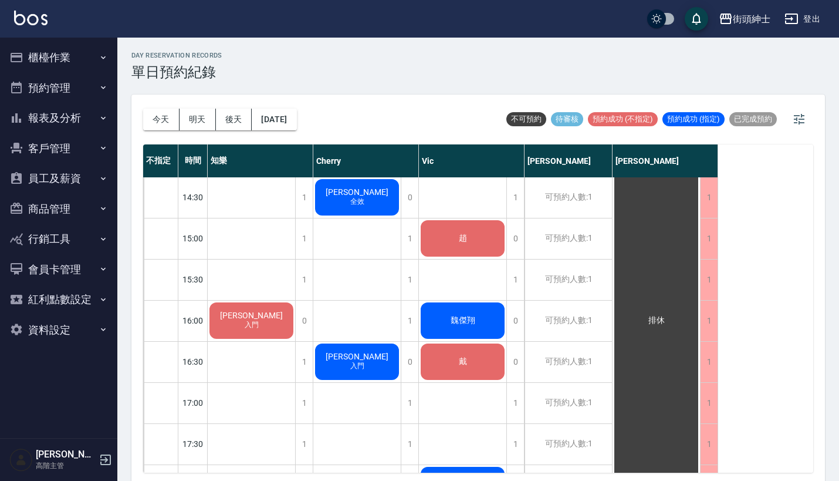
scroll to position [432, 0]
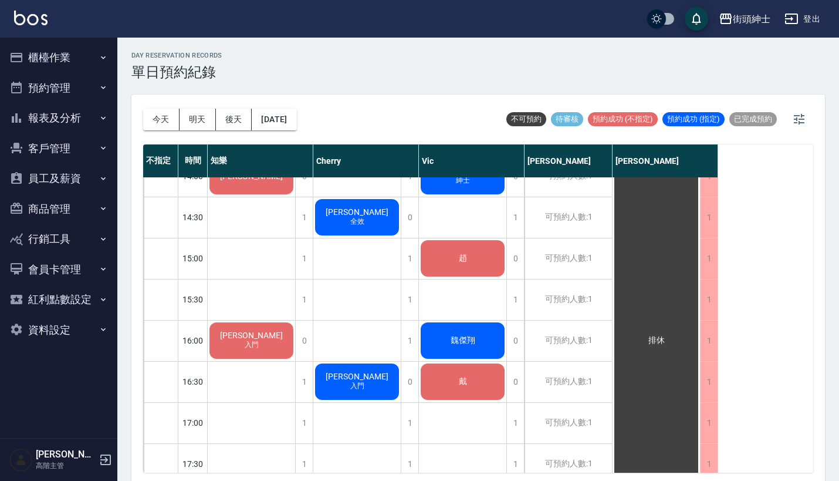
click at [295, 114] on div "趙" at bounding box center [251, 94] width 87 height 40
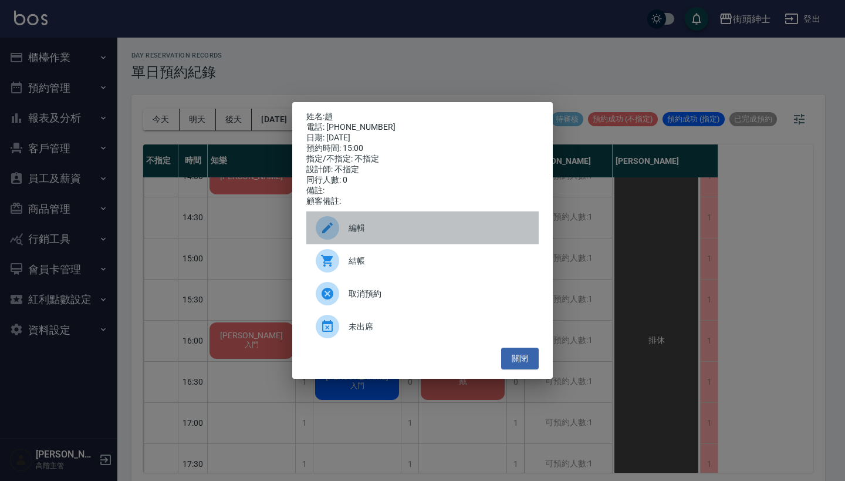
click at [407, 228] on span "編輯" at bounding box center [439, 228] width 181 height 12
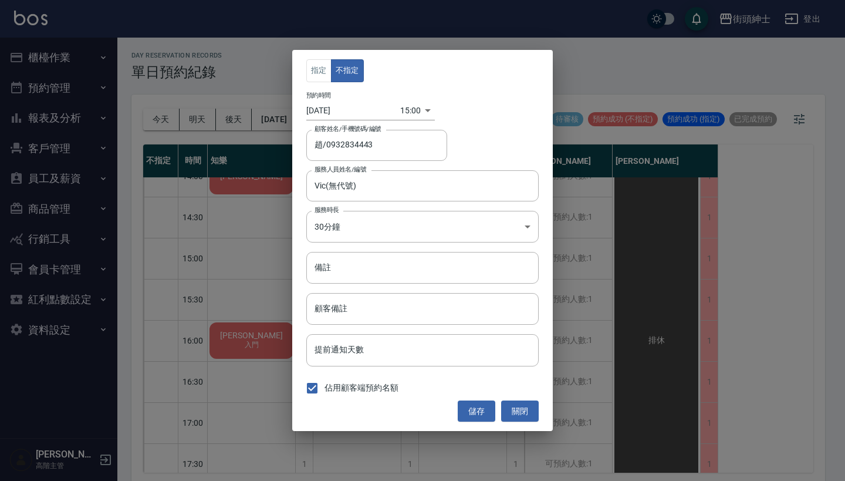
click at [625, 251] on div "指定 不指定 預約時間 [DATE] 15:00 1755154800000 顧客姓名/手機號碼/編號 趙/0932834443 顧客姓名/手機號碼/編號 服…" at bounding box center [422, 240] width 845 height 481
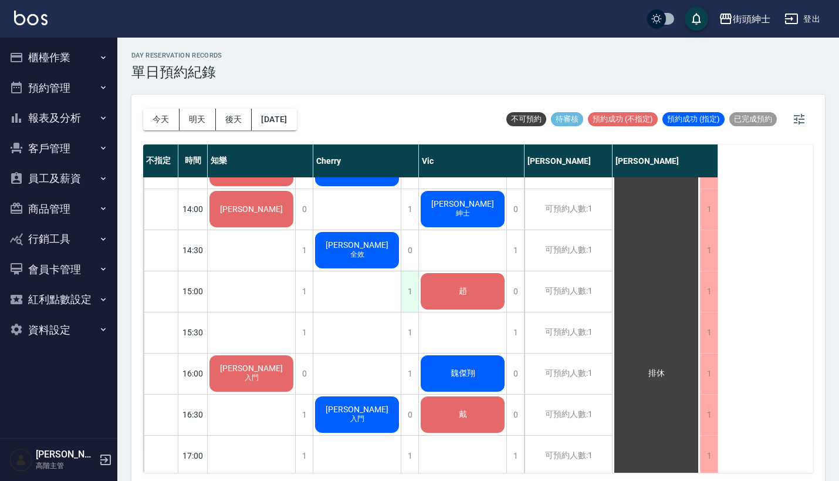
scroll to position [405, 0]
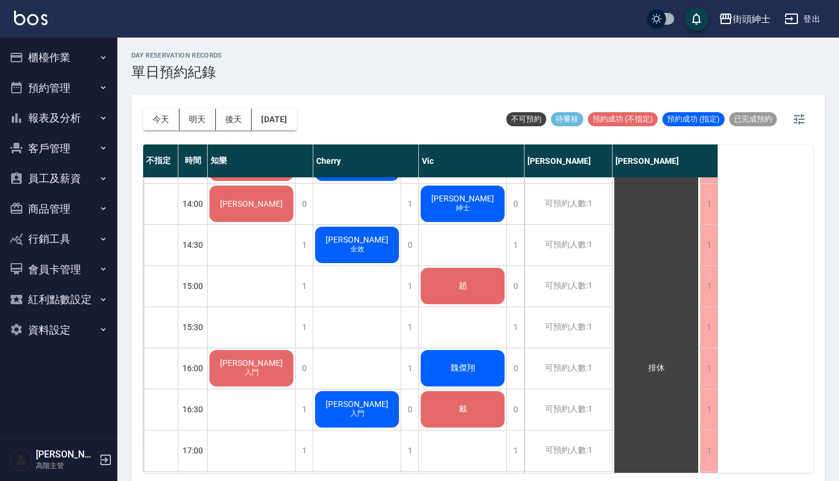
click at [262, 127] on span "趙" at bounding box center [251, 121] width 21 height 11
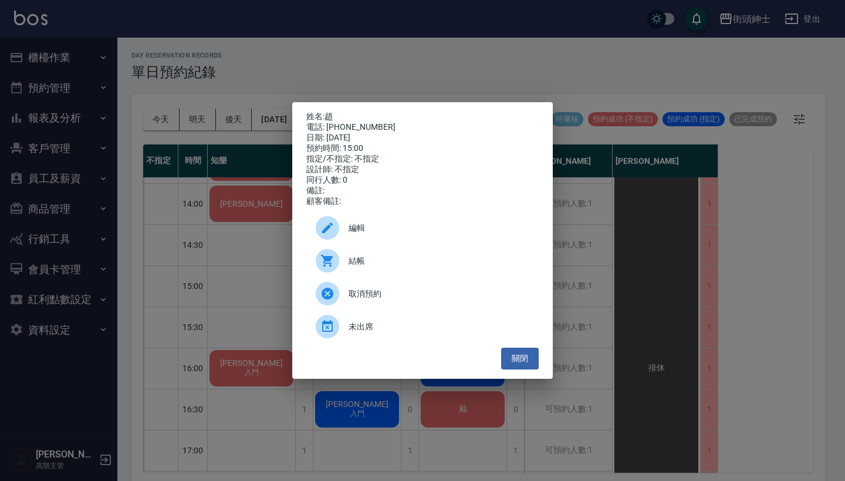
click at [452, 234] on span "編輯" at bounding box center [439, 228] width 181 height 12
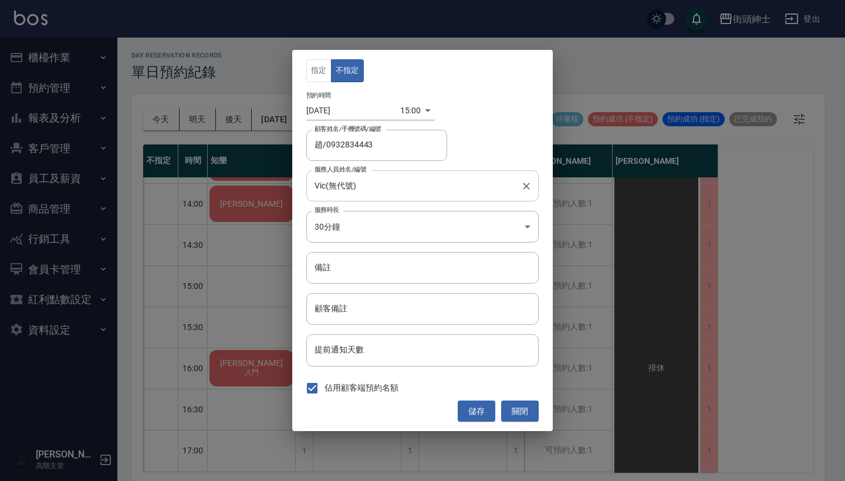
click at [382, 184] on input "Vic(無代號)" at bounding box center [414, 185] width 204 height 21
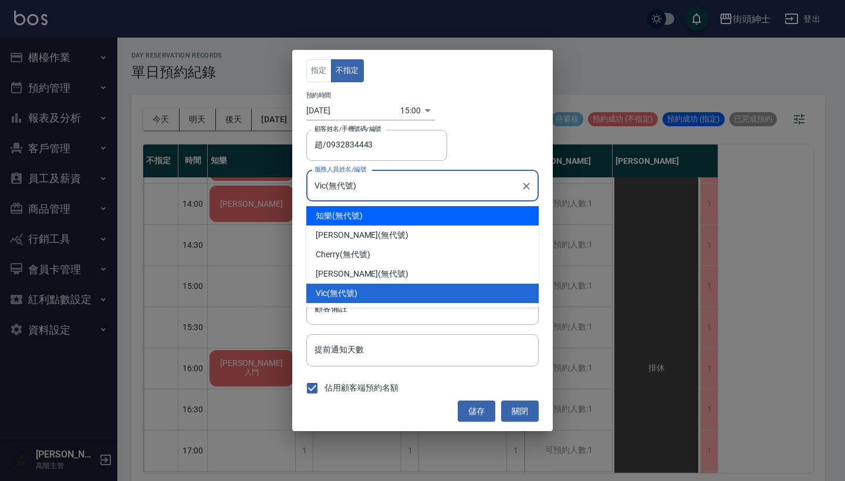
click at [394, 211] on div "知樂 (無代號)" at bounding box center [422, 215] width 232 height 19
type input "知樂(無代號)"
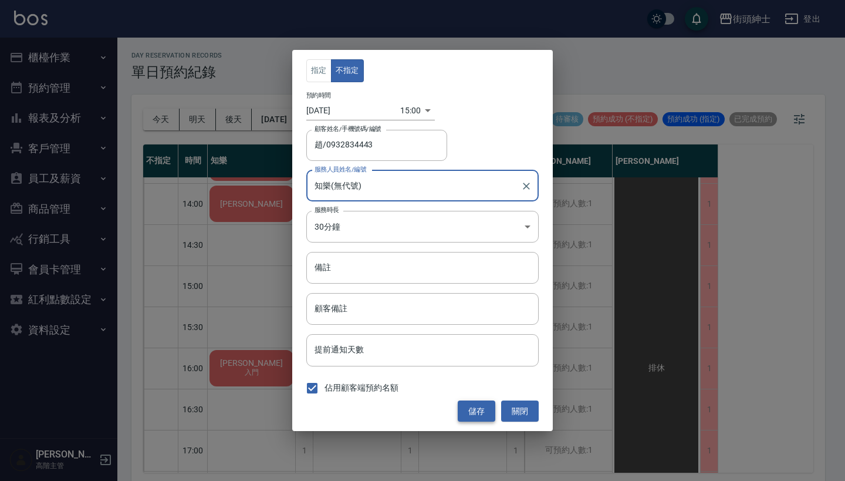
click at [479, 409] on button "儲存" at bounding box center [477, 411] width 38 height 22
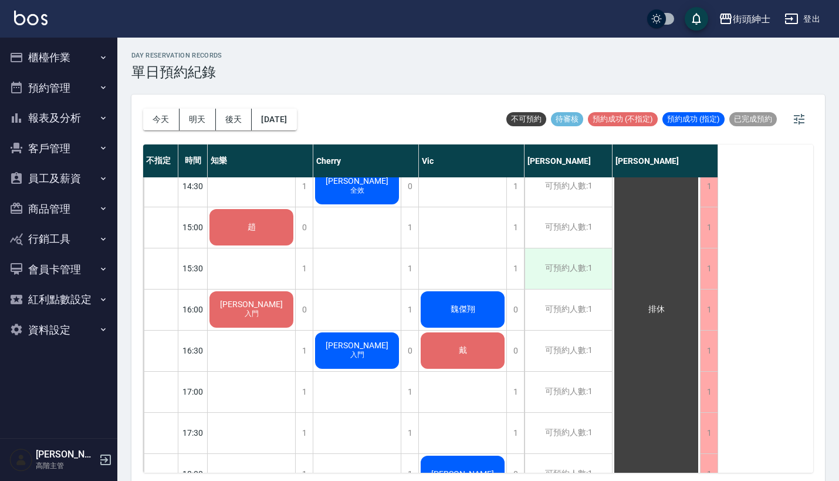
scroll to position [466, 0]
